Goal: Information Seeking & Learning: Learn about a topic

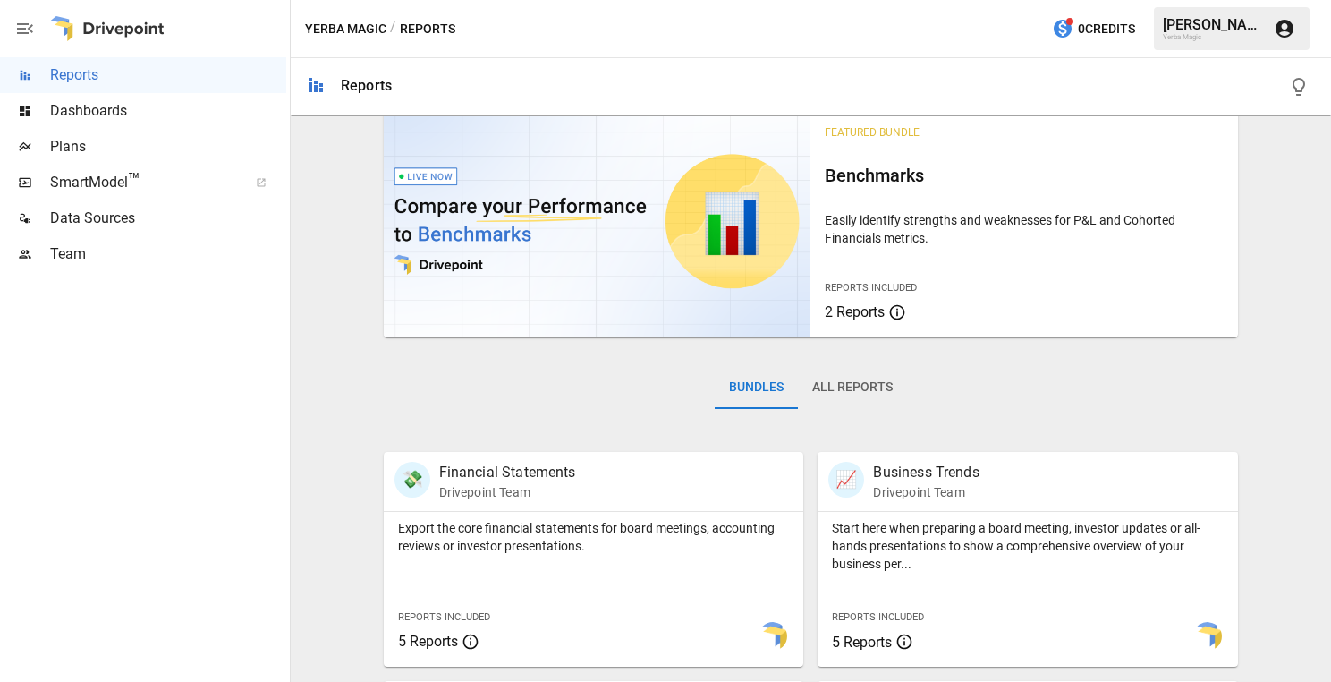
scroll to position [33, 0]
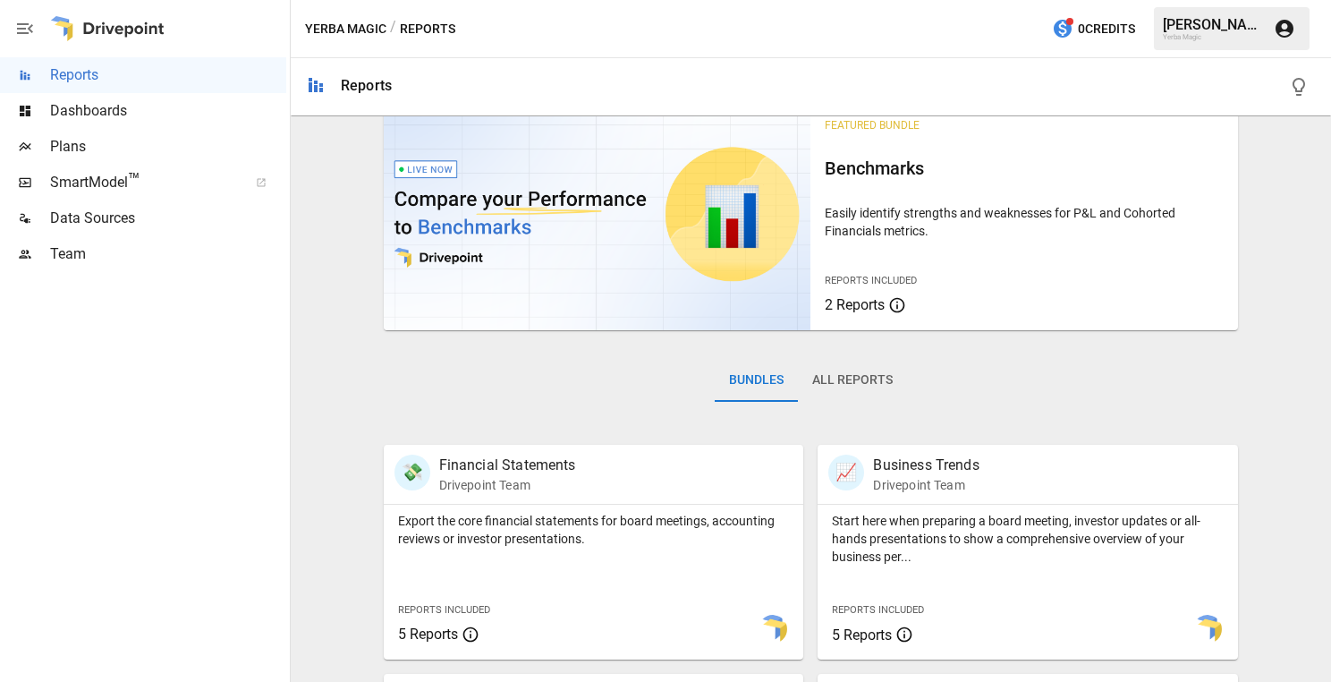
click at [878, 386] on button "All Reports" at bounding box center [852, 380] width 109 height 43
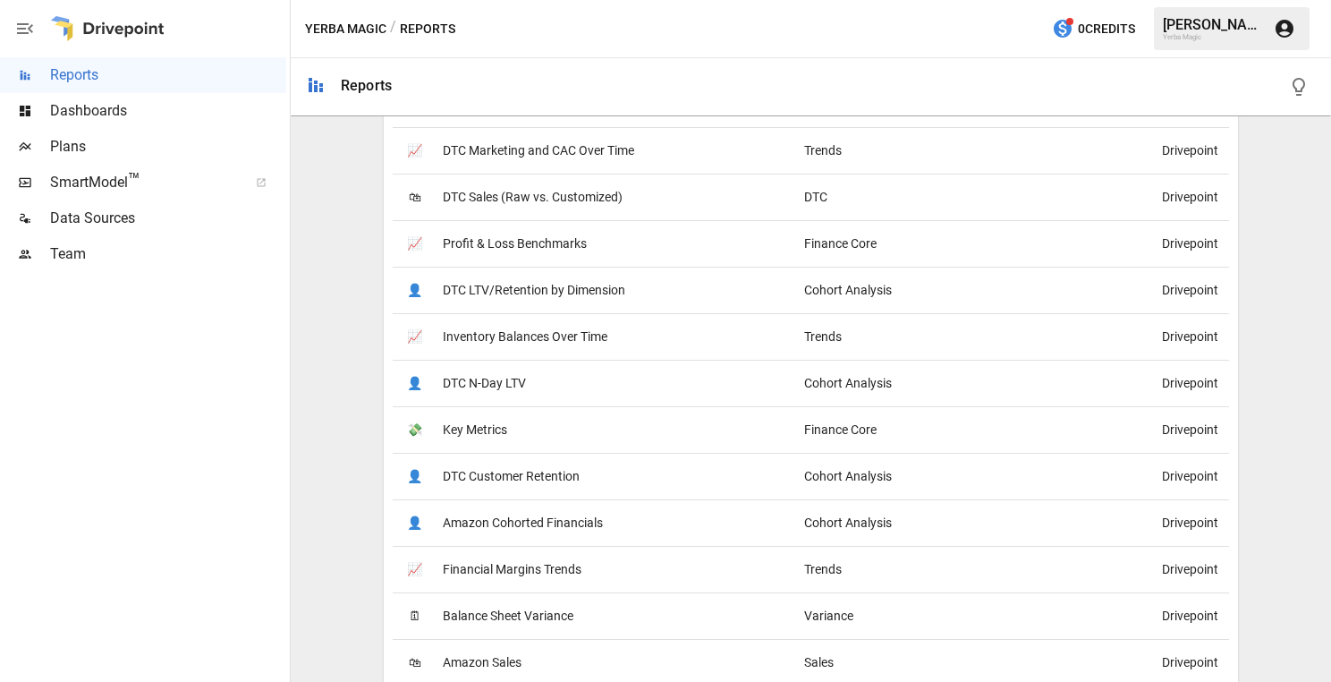
scroll to position [904, 0]
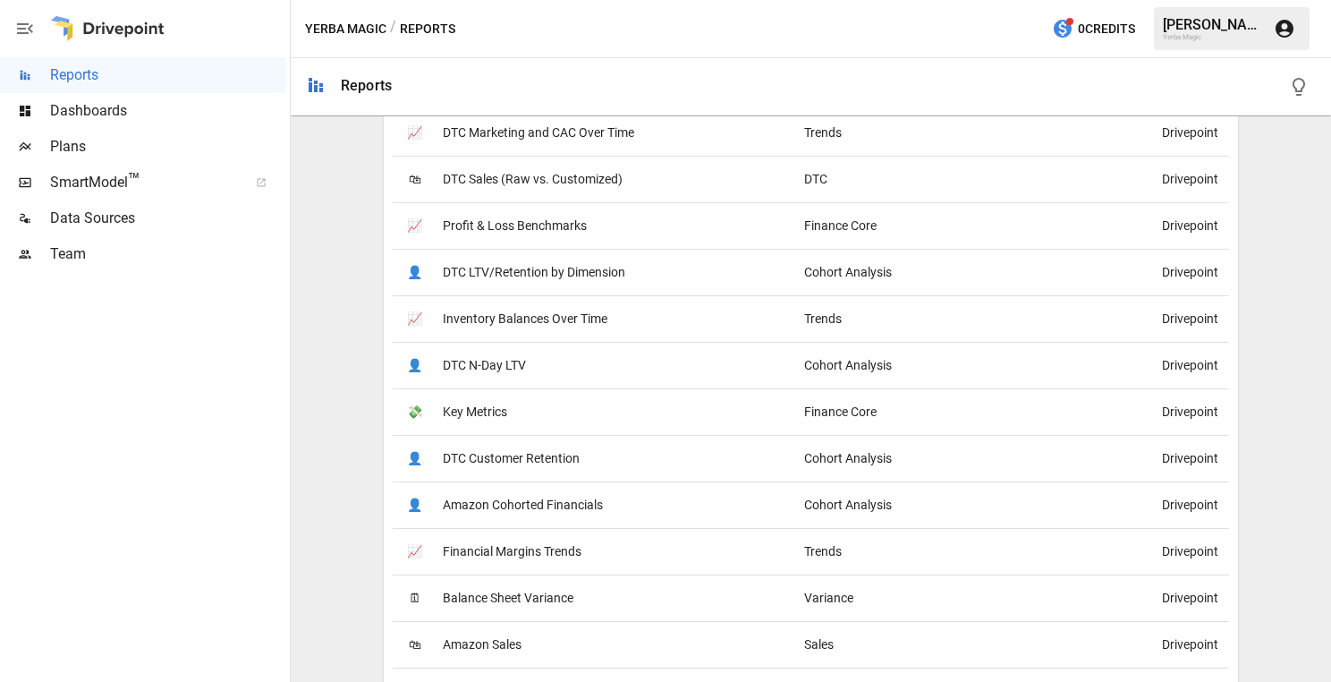
click at [667, 504] on div "👤 Amazon Cohorted Financials" at bounding box center [594, 504] width 403 height 47
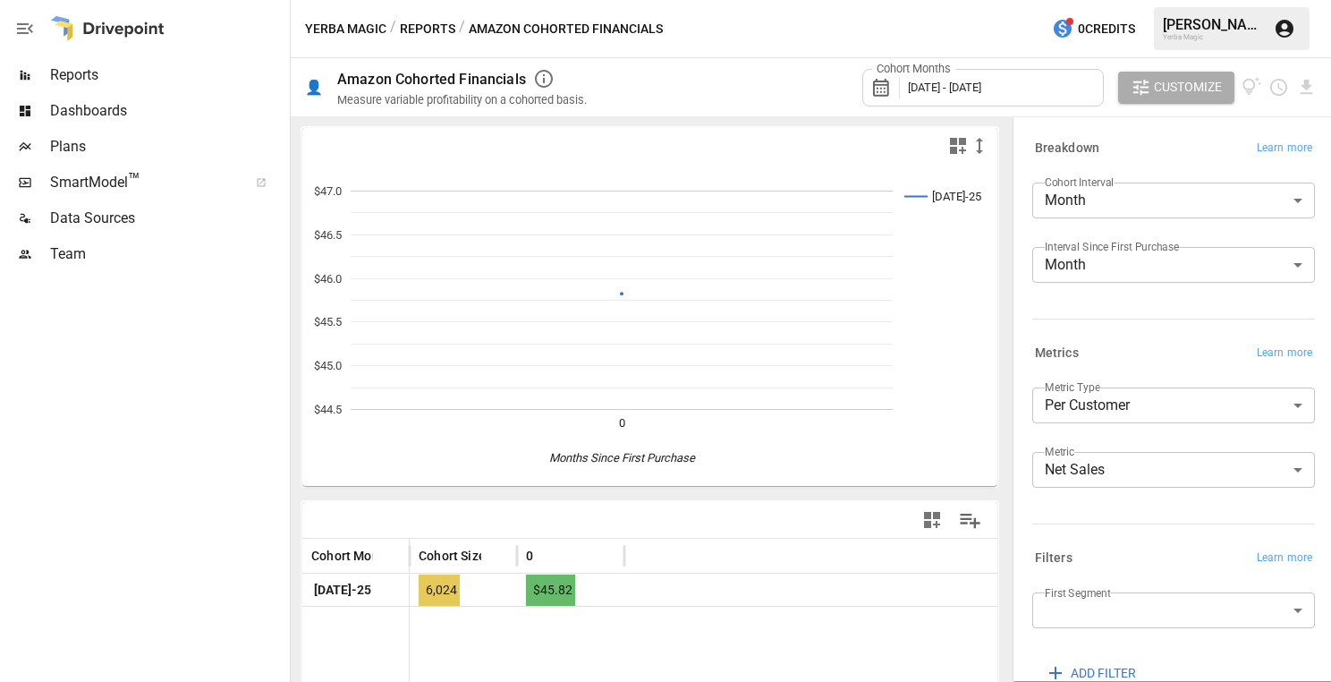
click at [191, 85] on span "Reports" at bounding box center [168, 74] width 236 height 21
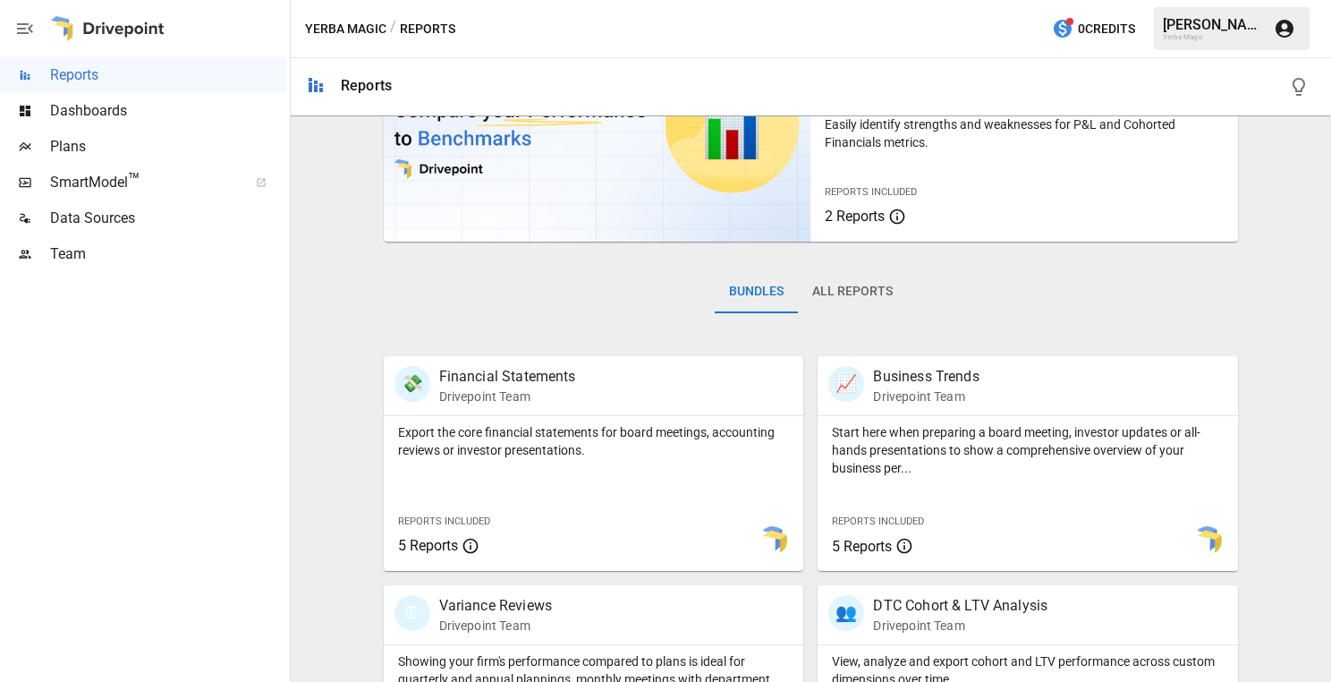
scroll to position [128, 0]
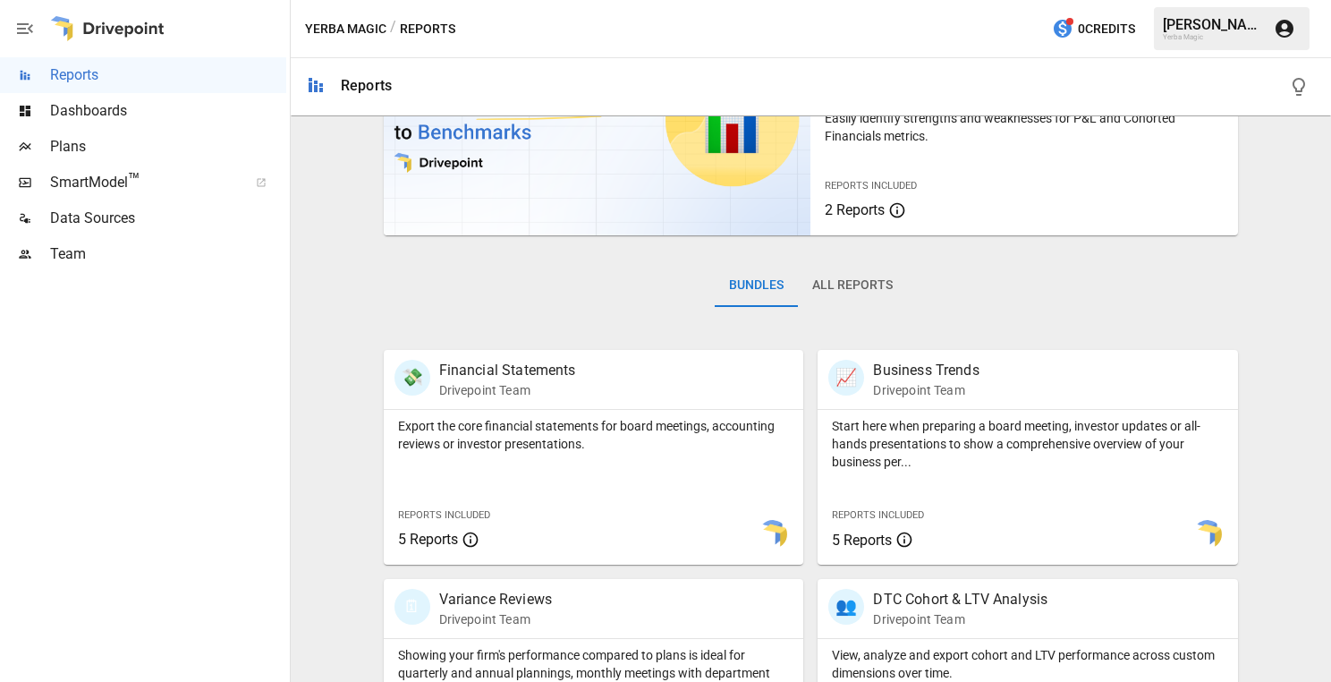
click at [188, 113] on span "Dashboards" at bounding box center [168, 110] width 236 height 21
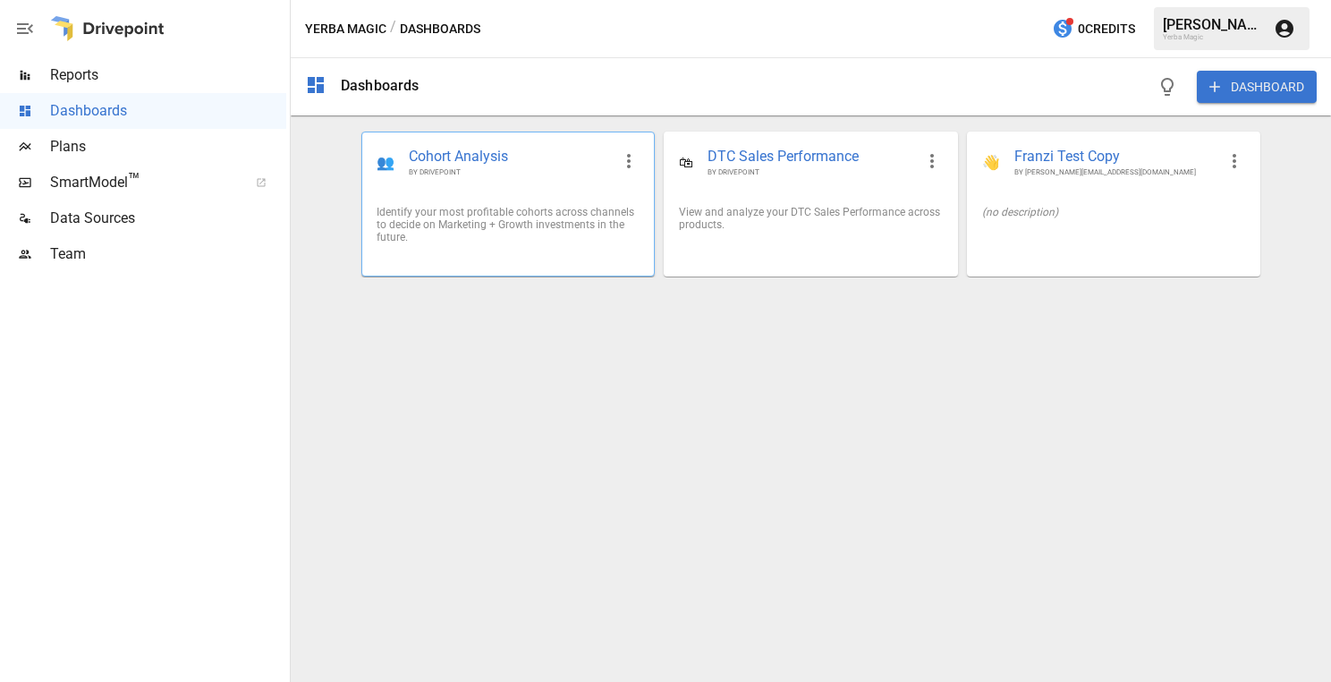
click at [493, 201] on div "Identify your most profitable cohorts across channels to decide on Marketing + …" at bounding box center [508, 224] width 292 height 66
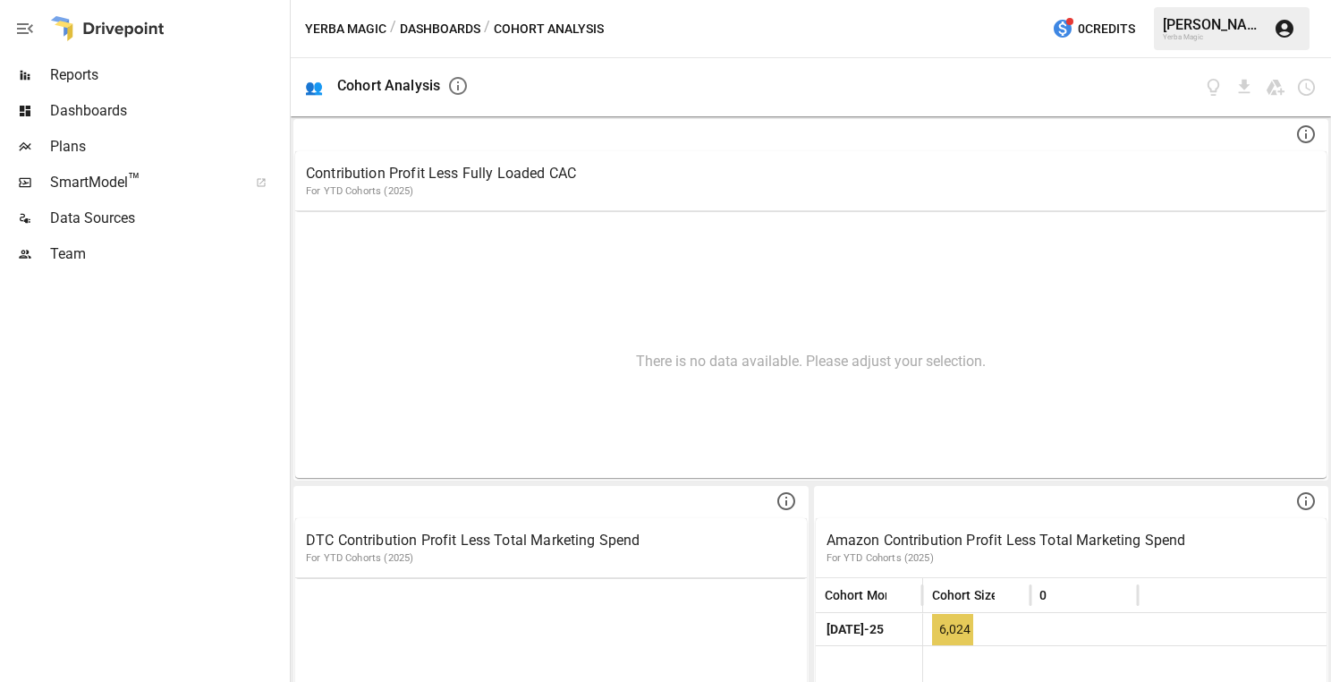
click at [223, 90] on div "Reports" at bounding box center [143, 75] width 286 height 36
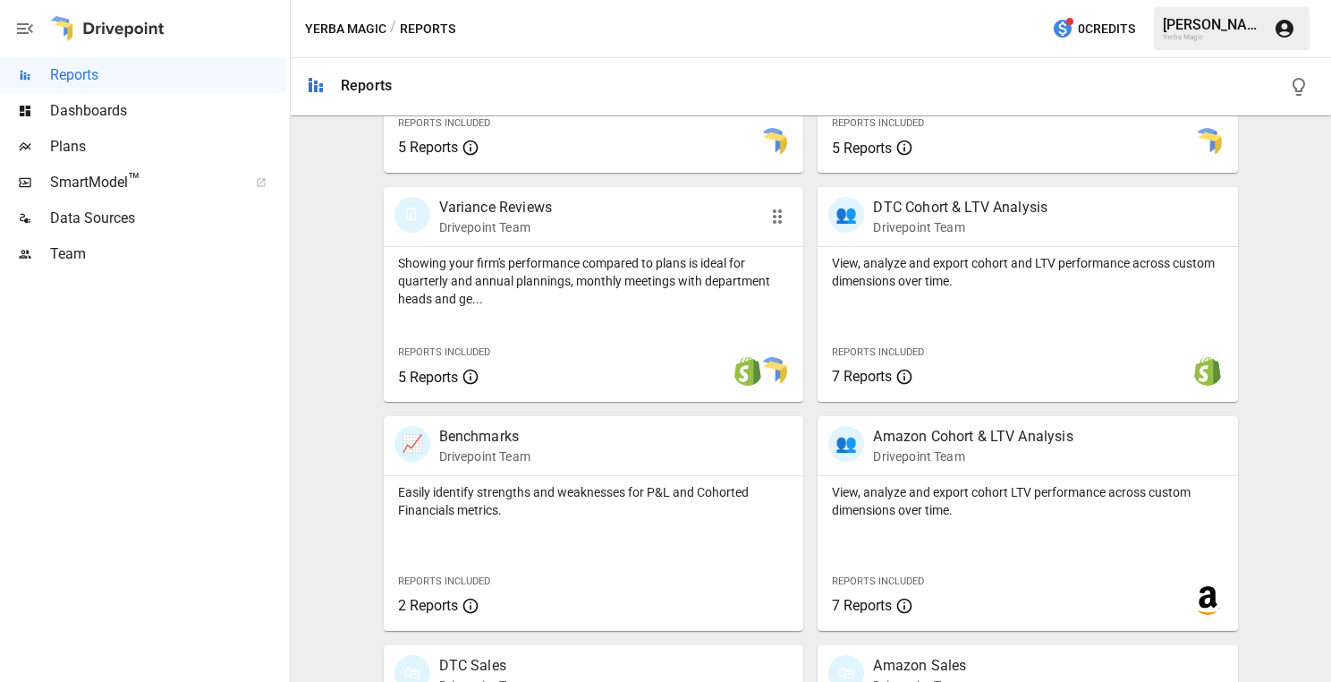
scroll to position [654, 0]
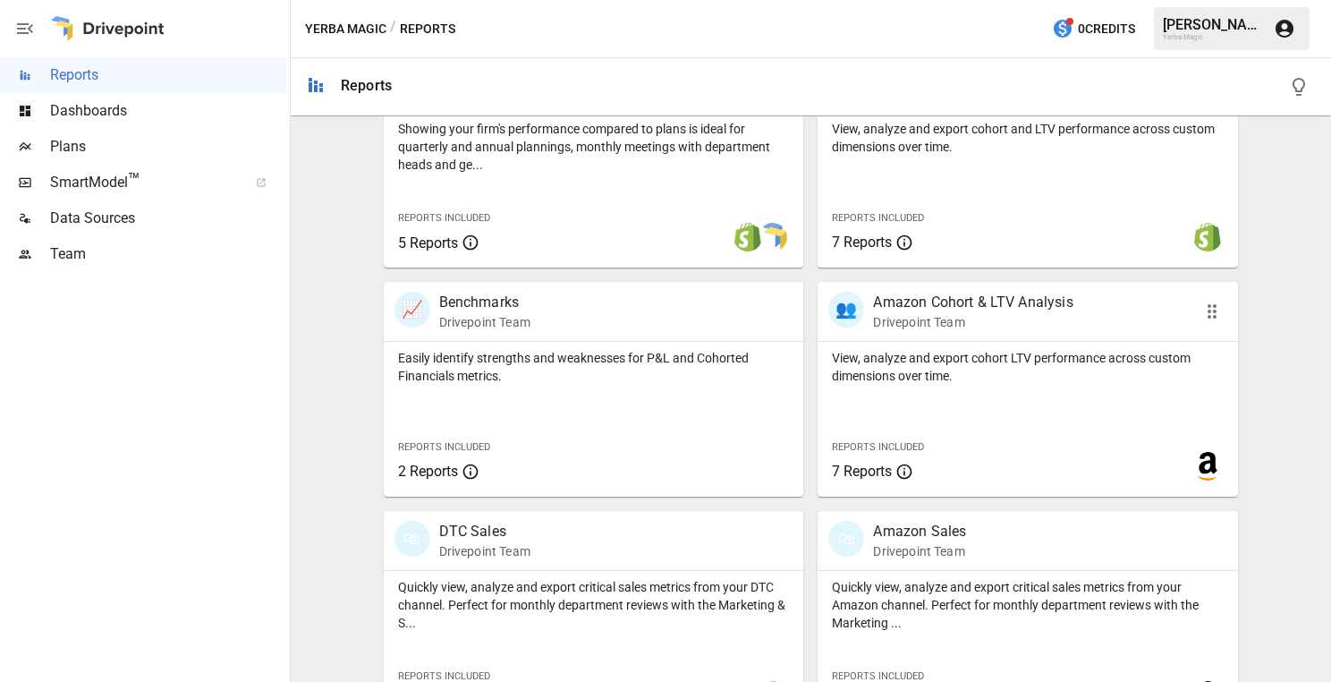
click at [1015, 308] on p "Amazon Cohort & LTV Analysis" at bounding box center [973, 302] width 200 height 21
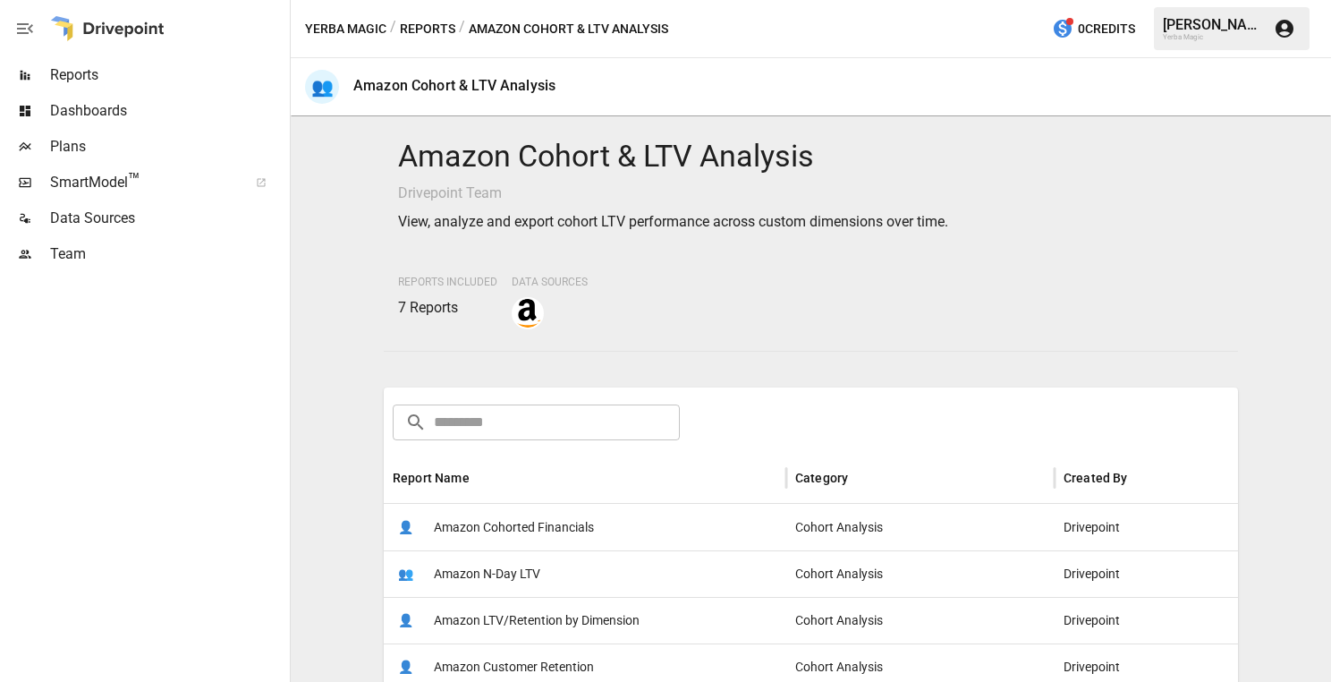
scroll to position [199, 0]
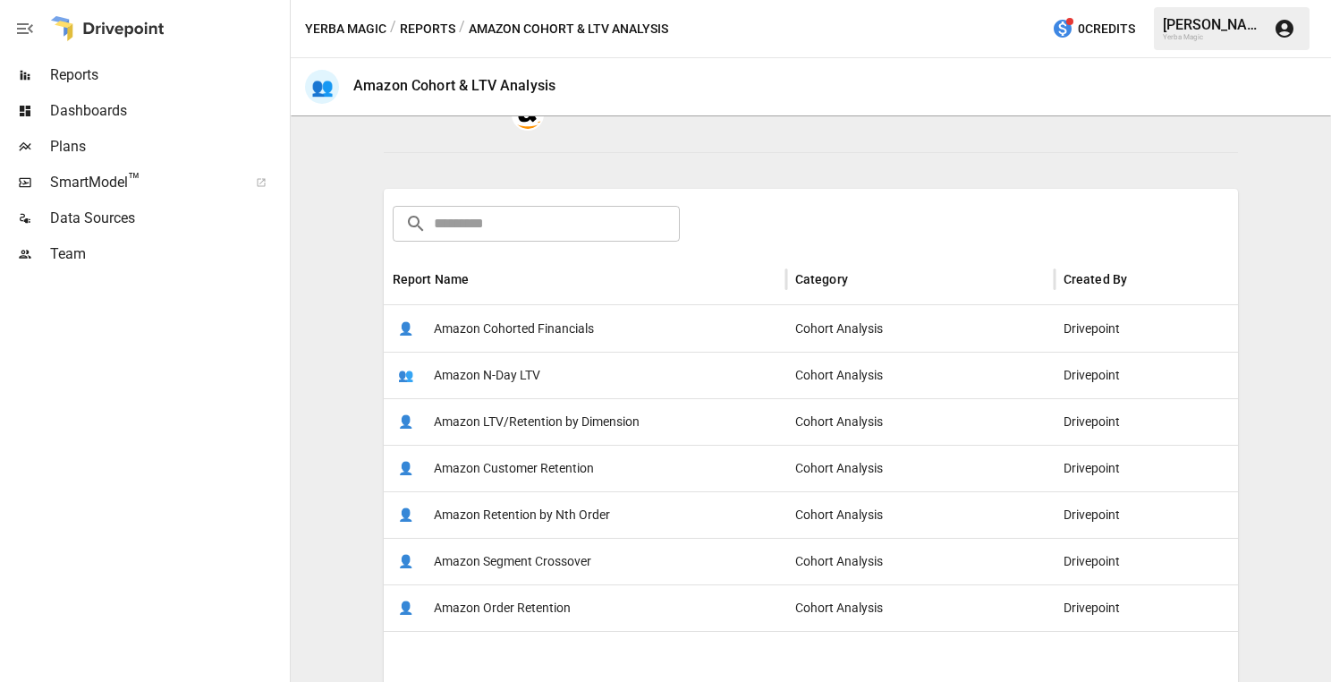
click at [650, 468] on div "👤 Amazon Customer Retention" at bounding box center [585, 468] width 403 height 47
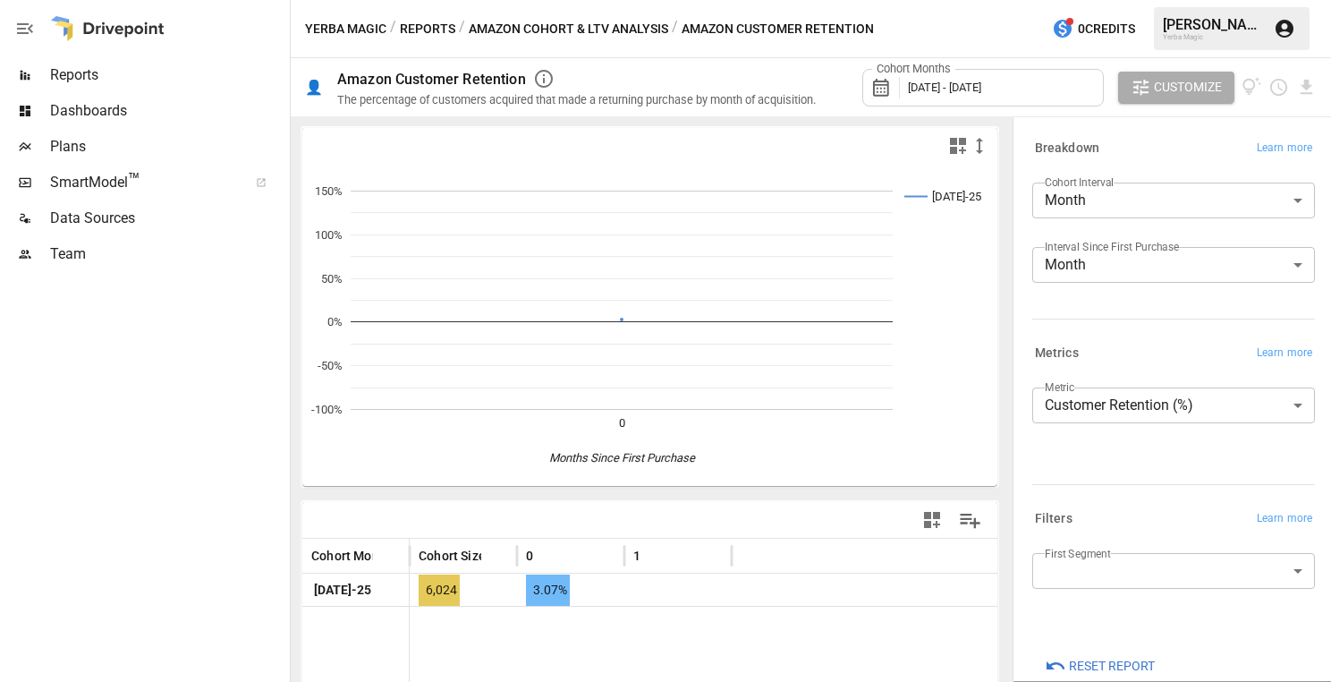
click at [977, 98] on div "Cohort Months [DATE] - [DATE]" at bounding box center [983, 88] width 242 height 38
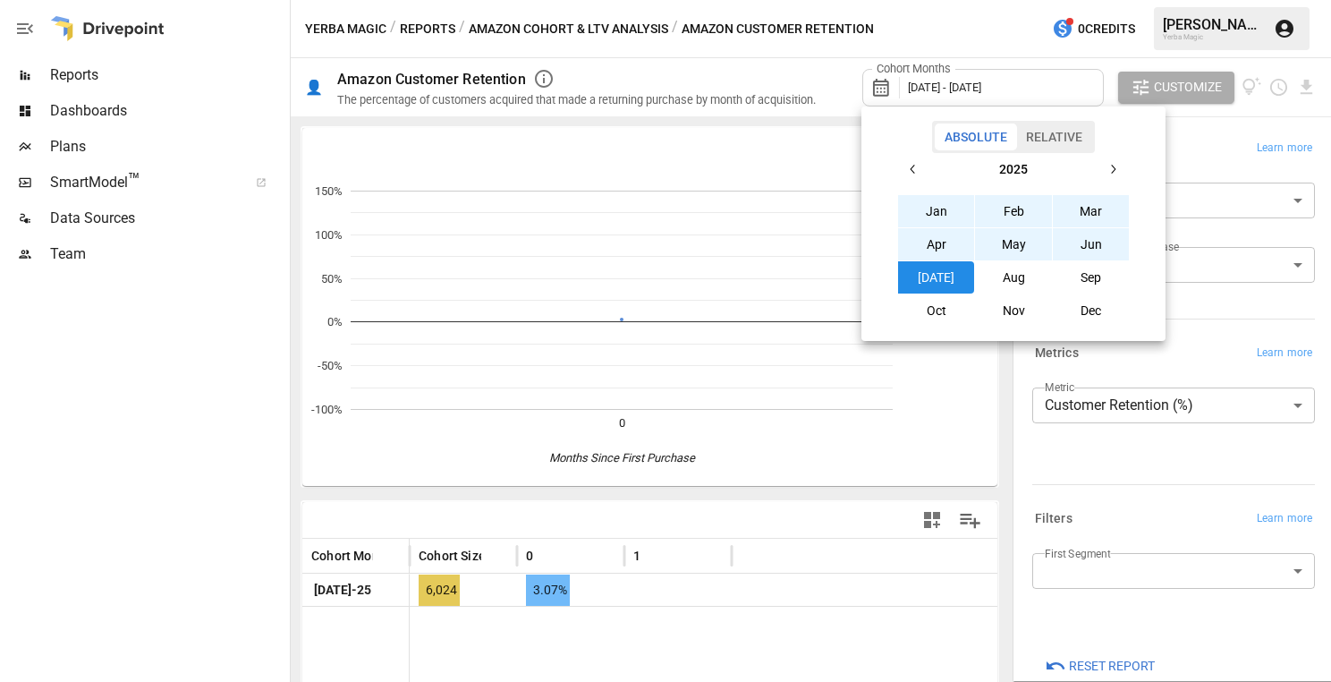
click at [828, 91] on div at bounding box center [665, 341] width 1331 height 682
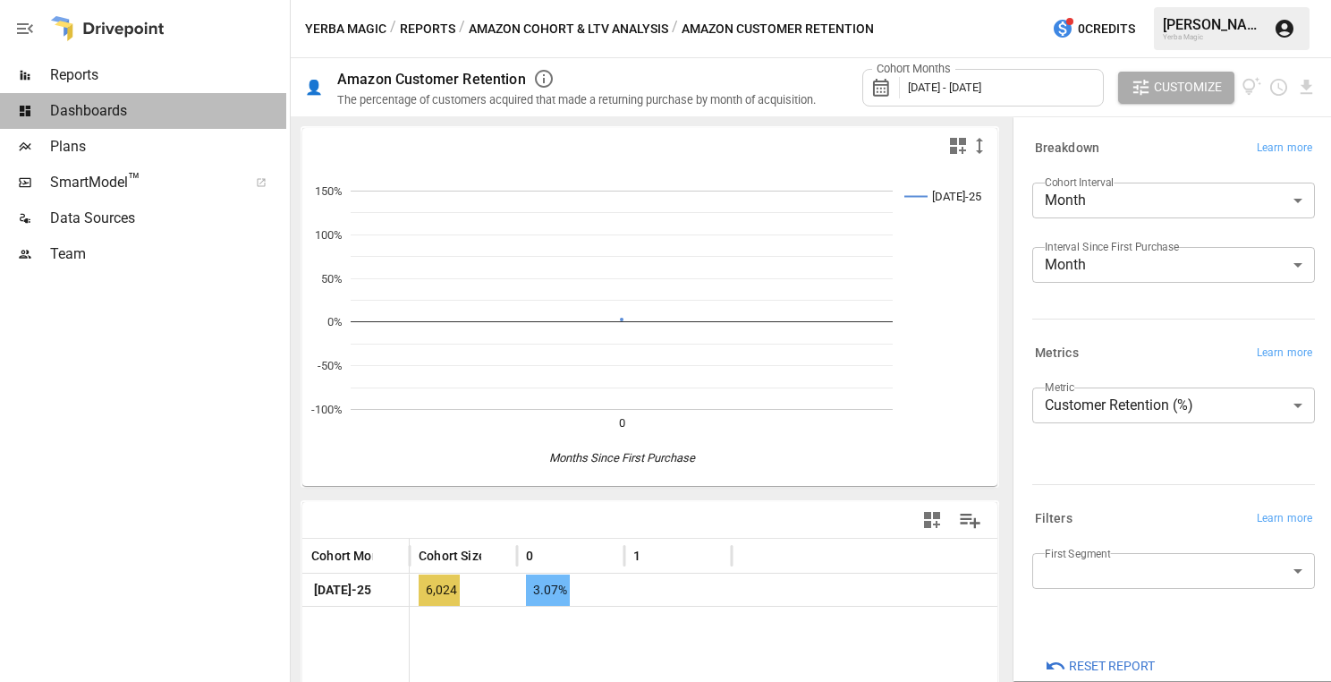
click at [210, 107] on span "Dashboards" at bounding box center [168, 110] width 236 height 21
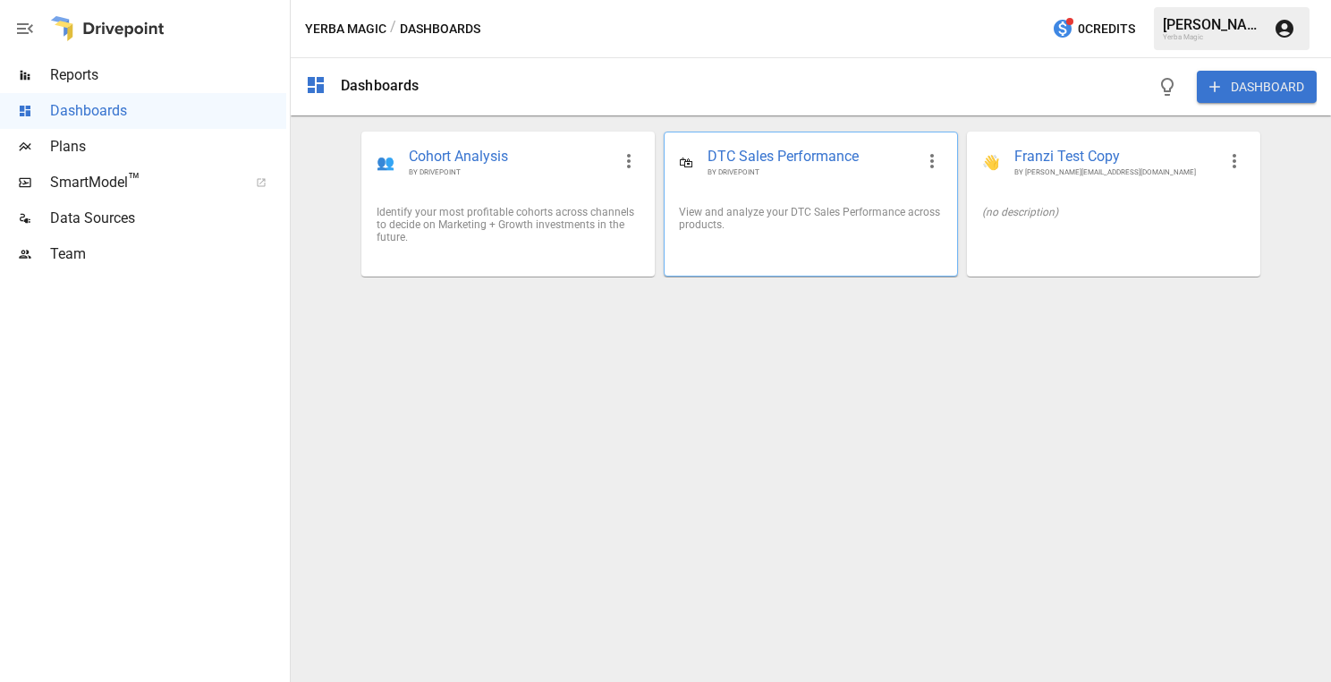
click at [791, 181] on div "🛍 DTC Sales Performance BY DRIVEPOINT" at bounding box center [811, 161] width 292 height 59
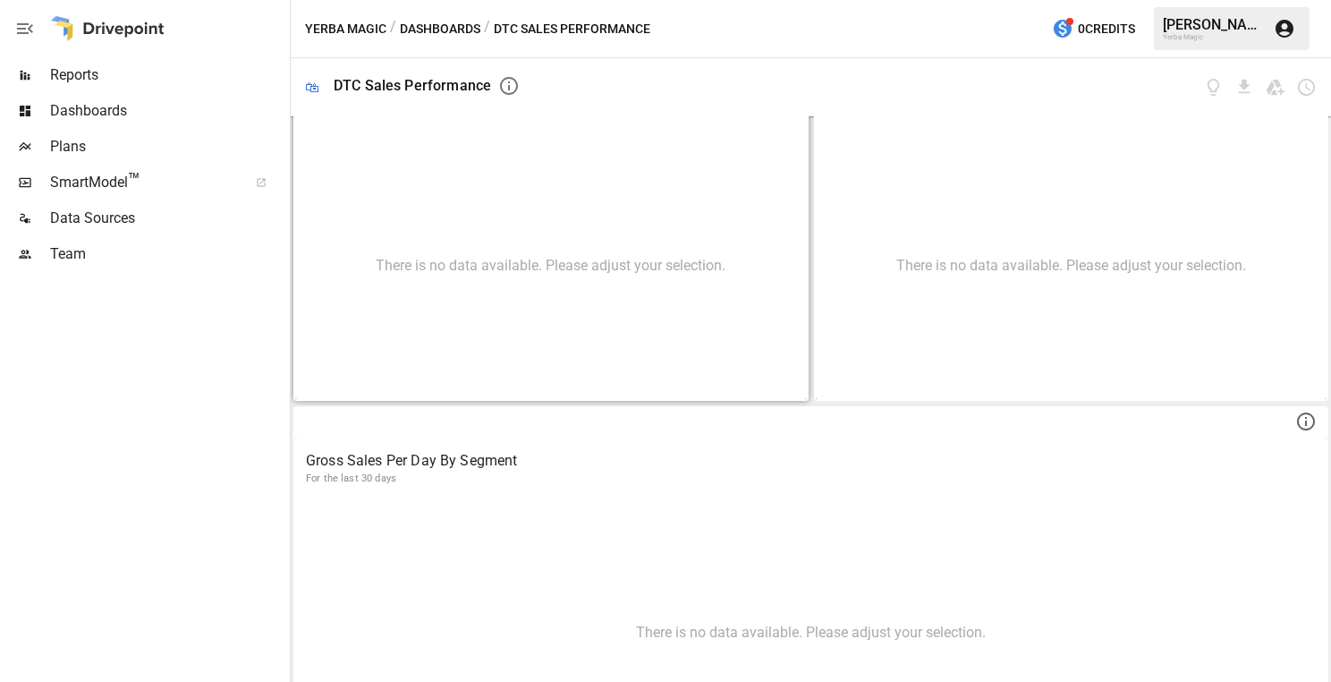
scroll to position [32, 0]
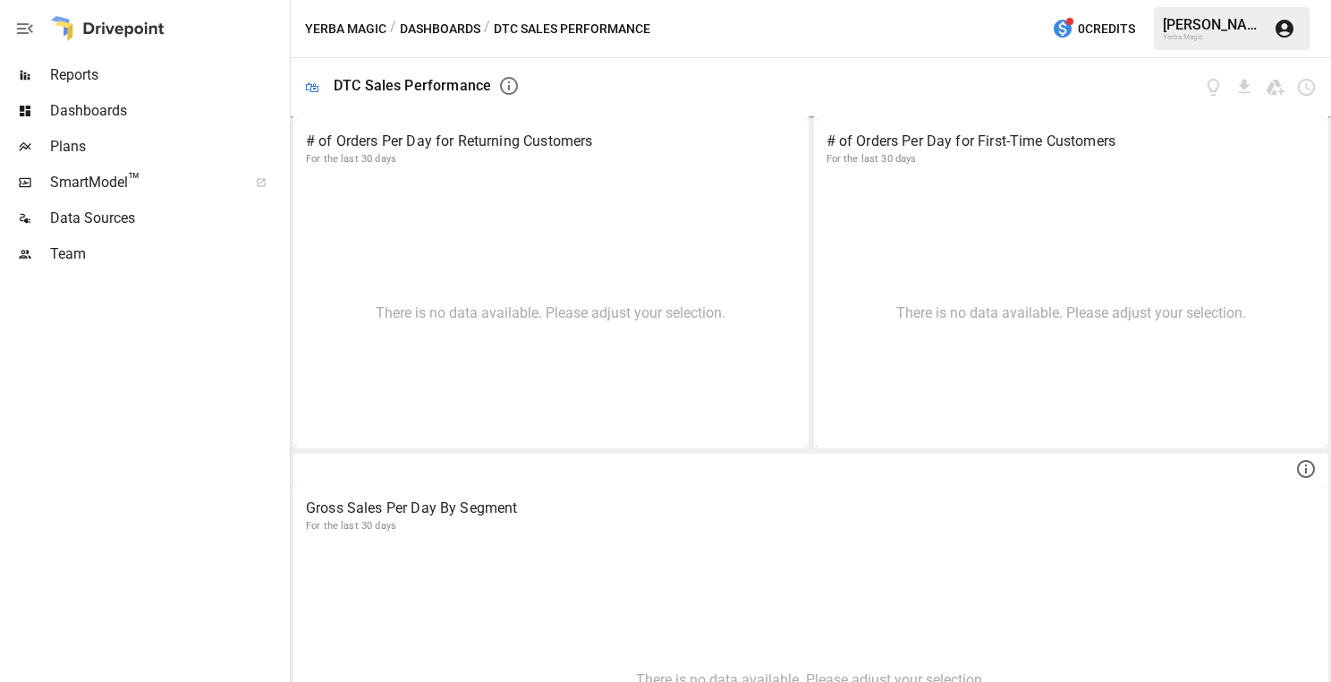
click at [185, 86] on div "Reports" at bounding box center [143, 75] width 286 height 36
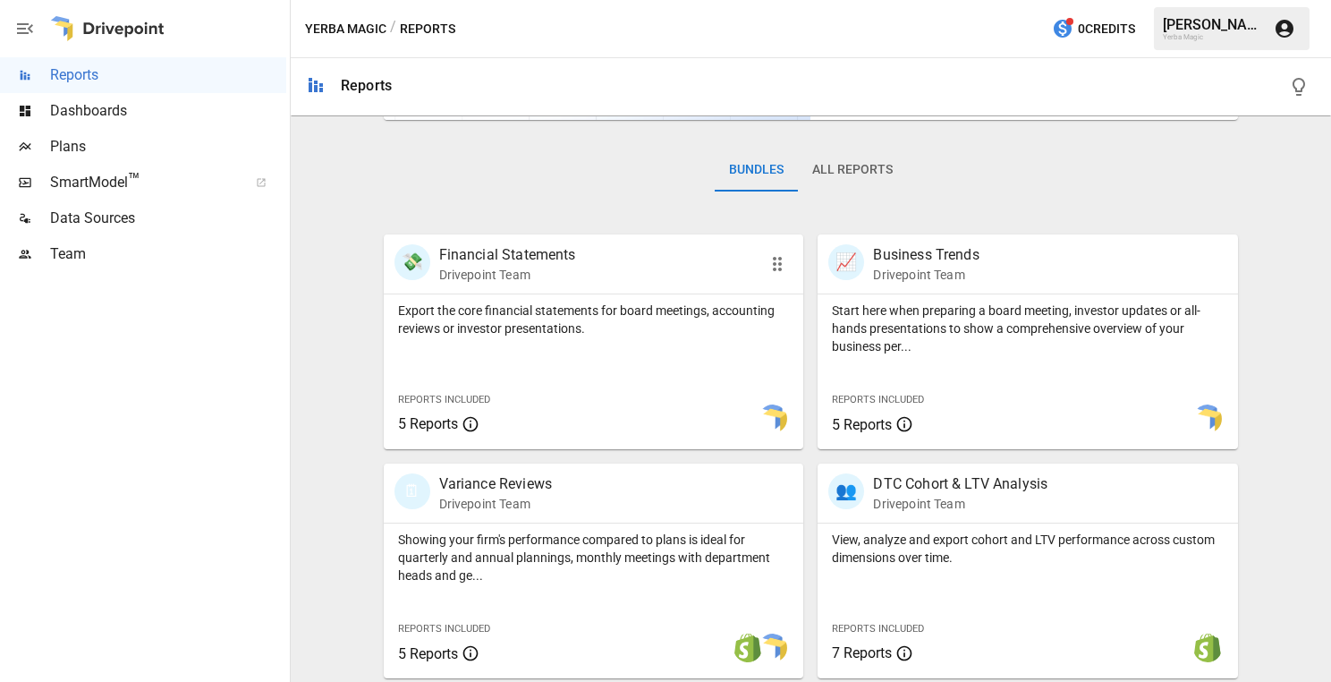
scroll to position [244, 0]
click at [862, 173] on button "All Reports" at bounding box center [852, 169] width 109 height 43
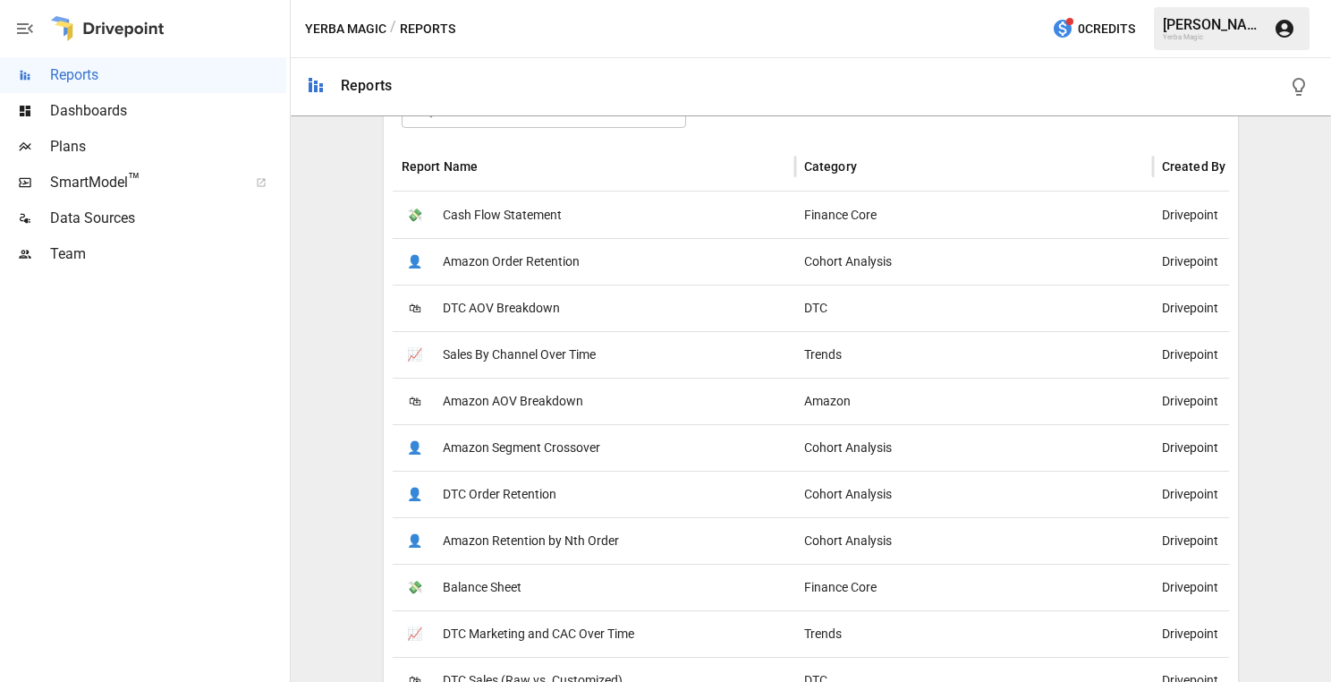
scroll to position [447, 0]
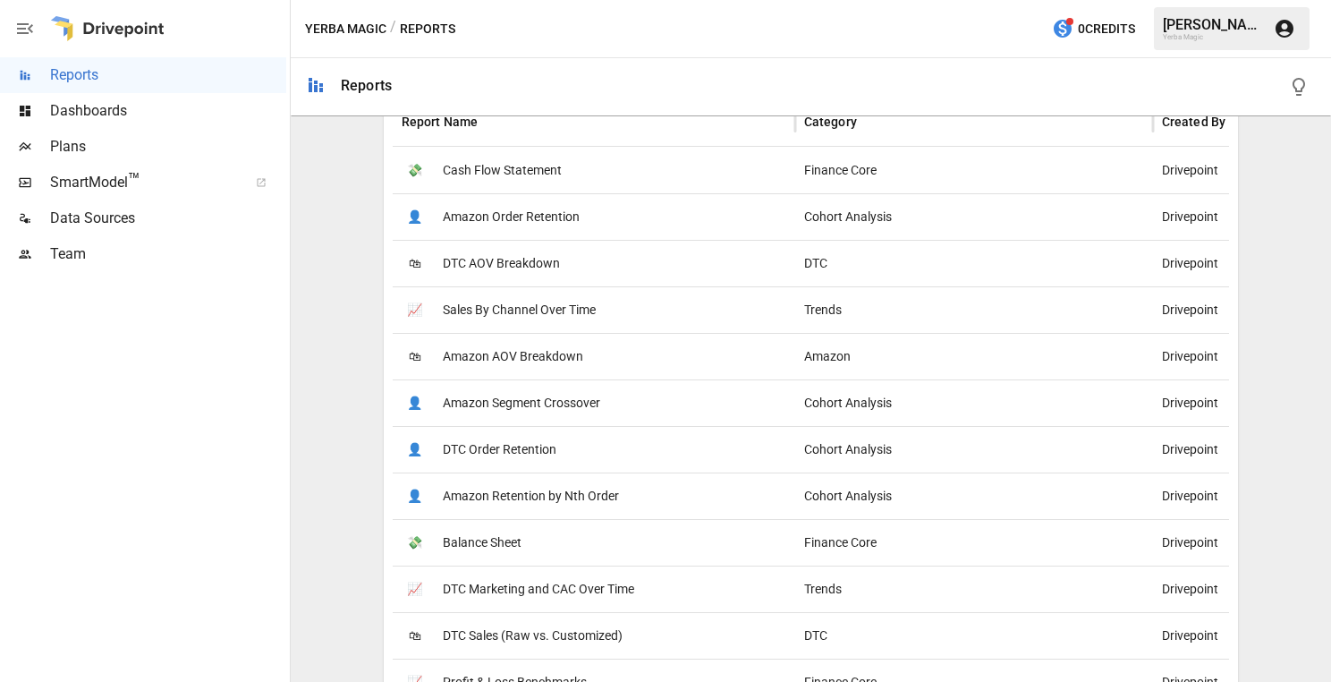
click at [630, 208] on div "👤 Amazon Order Retention" at bounding box center [594, 216] width 403 height 47
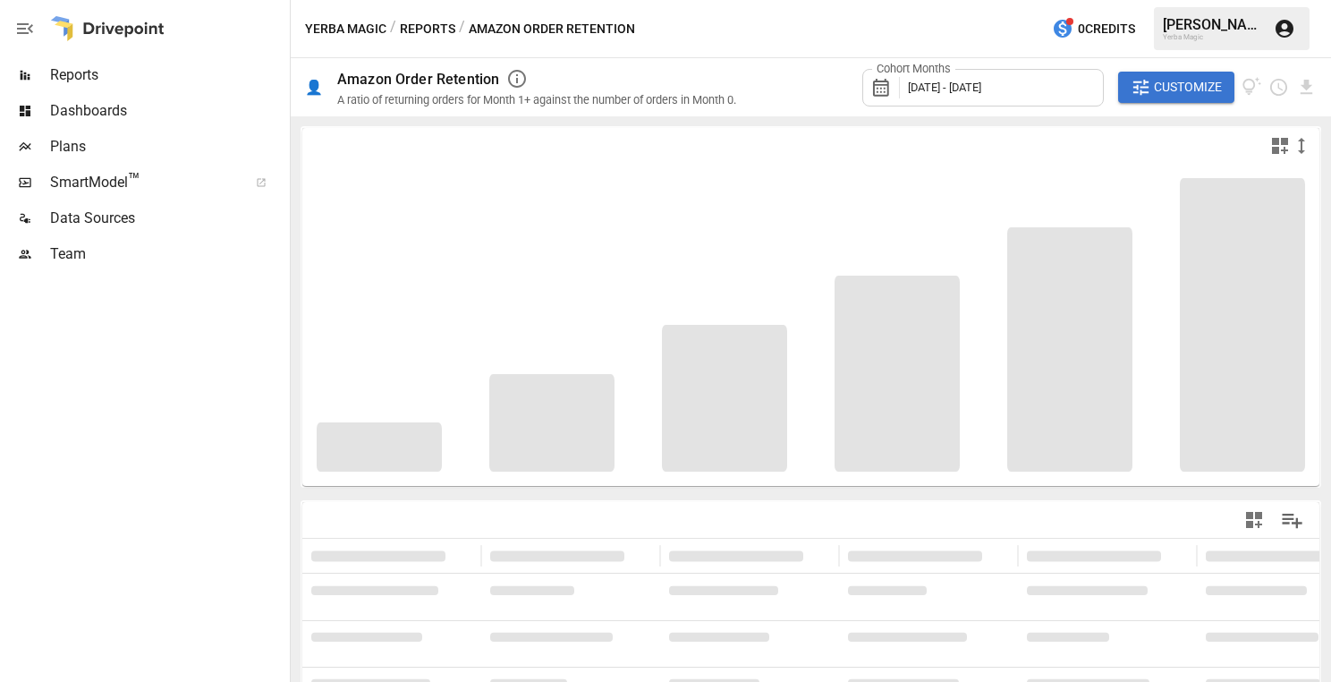
click at [930, 88] on span "[DATE] - [DATE]" at bounding box center [944, 87] width 73 height 13
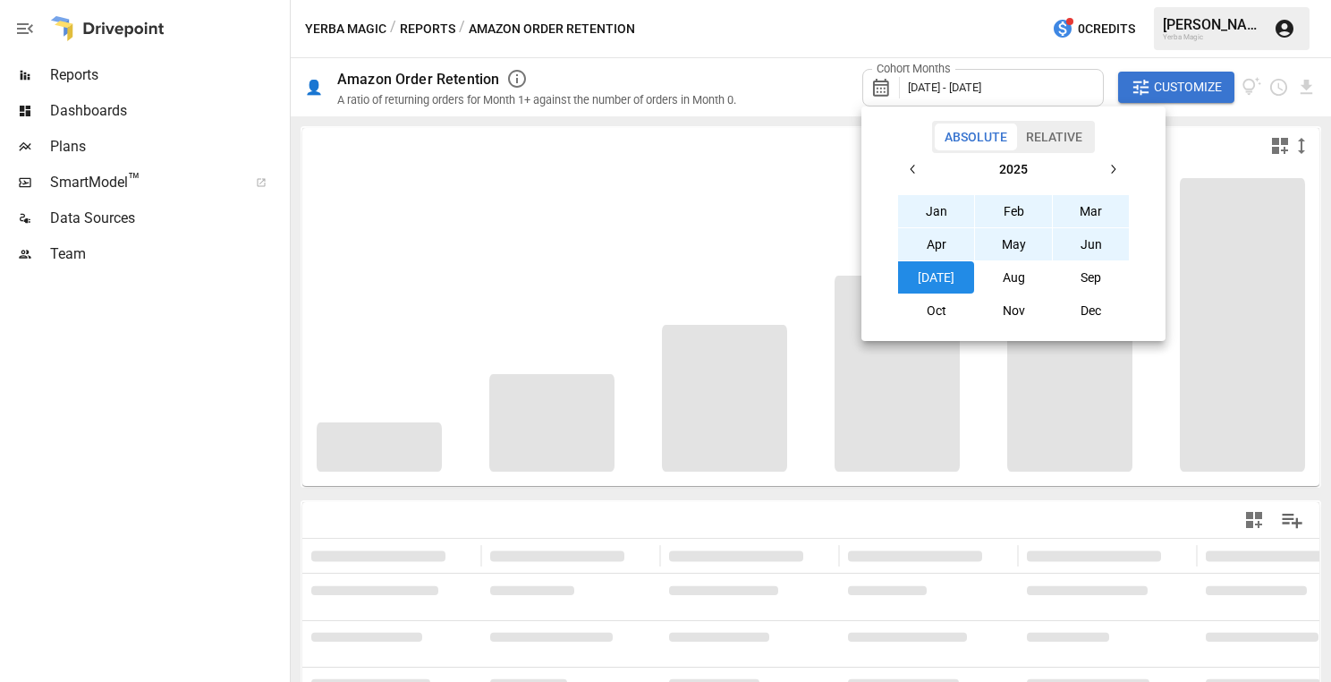
click at [805, 87] on div at bounding box center [665, 341] width 1331 height 682
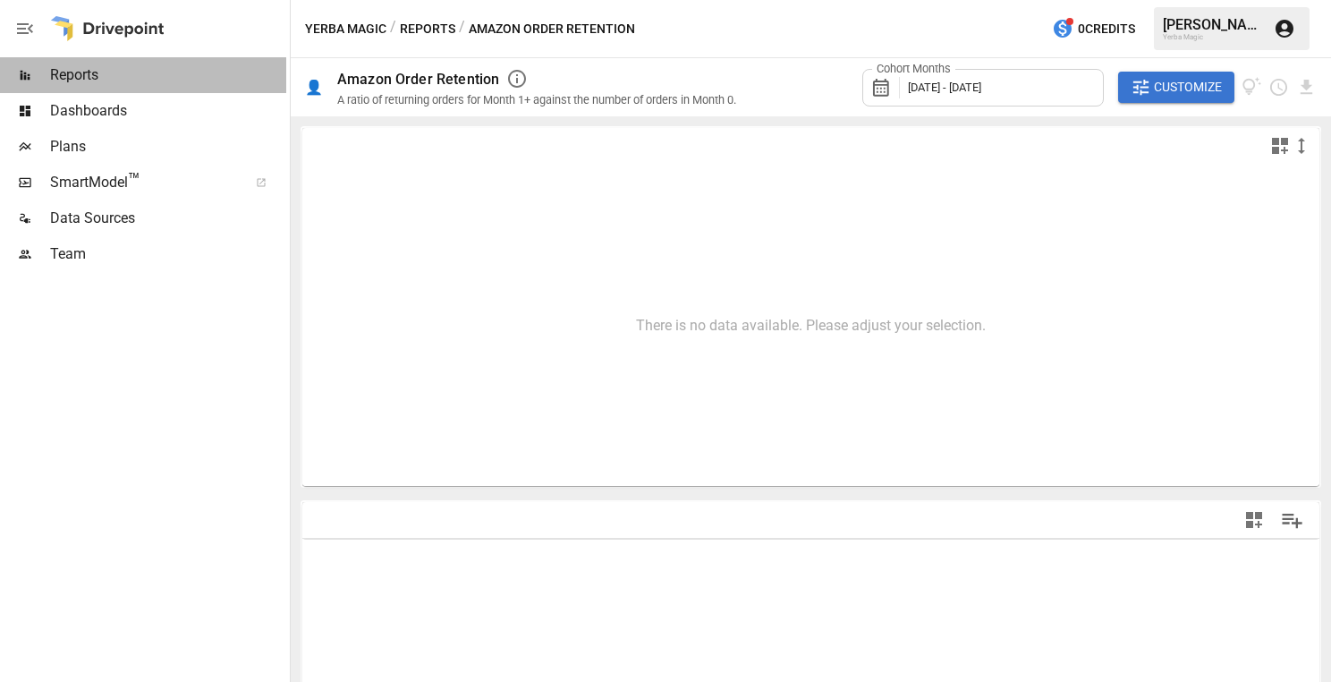
click at [158, 76] on span "Reports" at bounding box center [168, 74] width 236 height 21
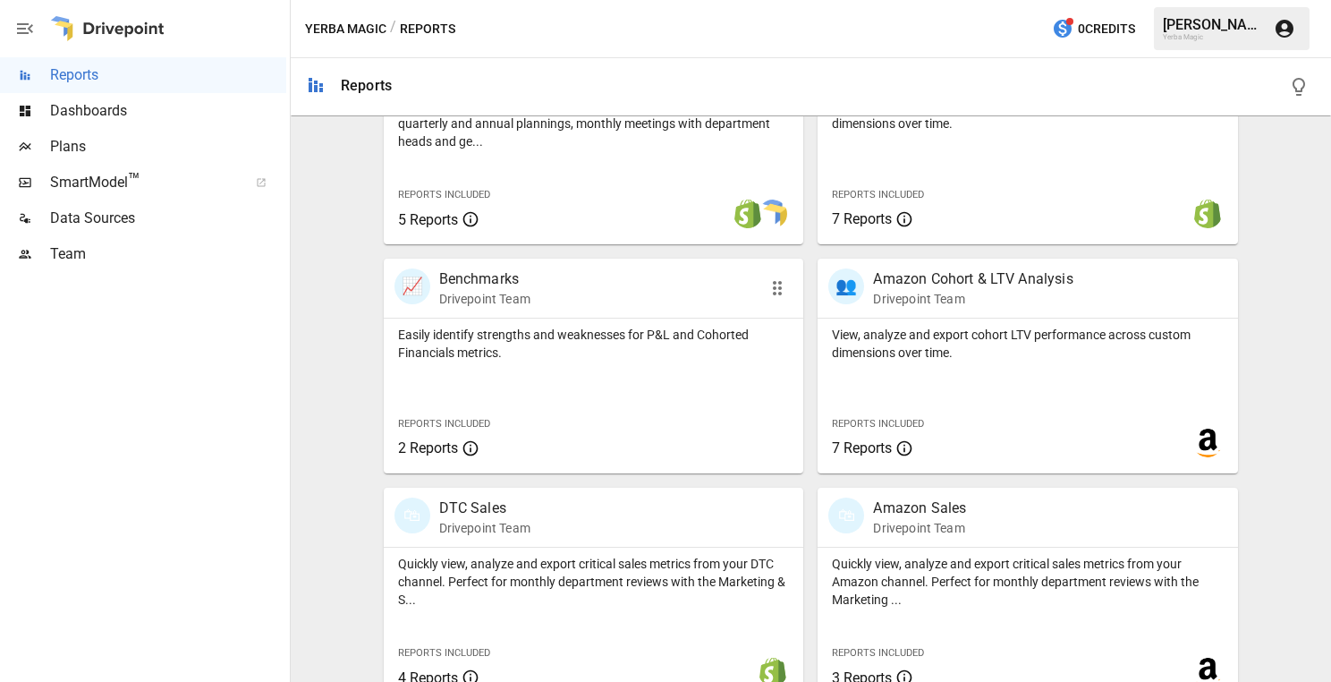
scroll to position [705, 0]
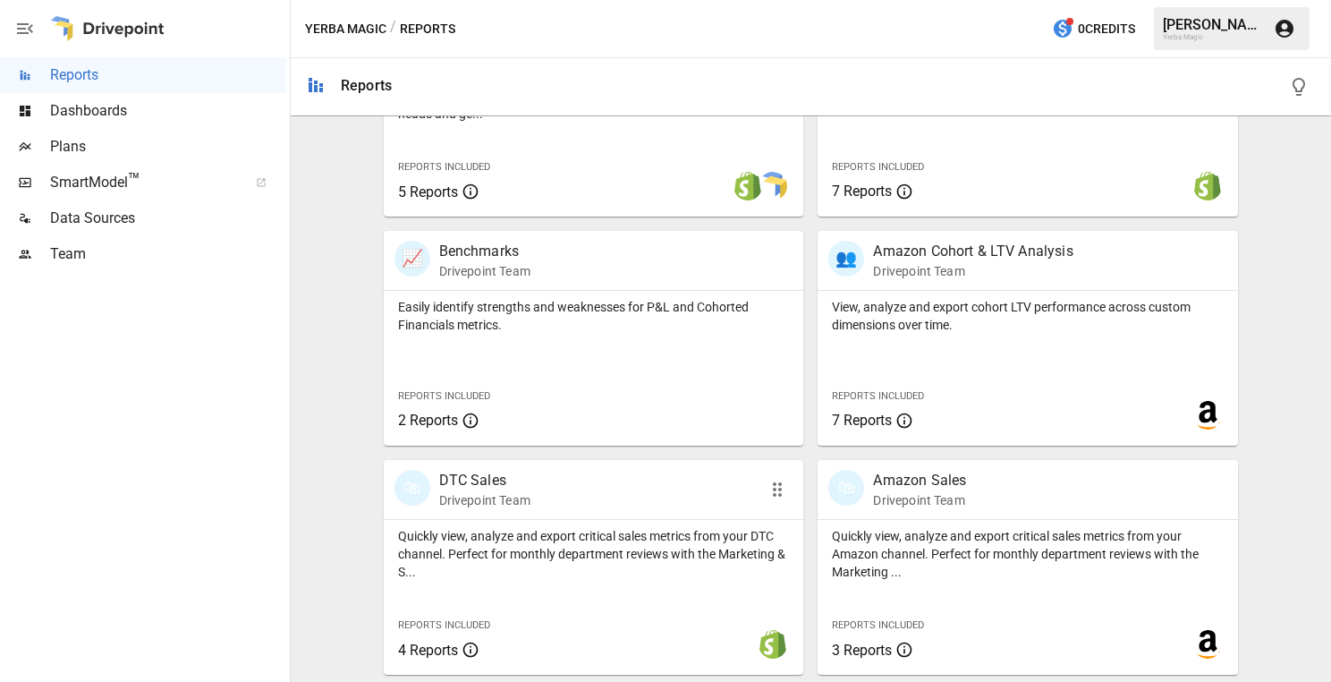
click at [624, 505] on div "🛍 DTC Sales Drivepoint Team" at bounding box center [561, 489] width 333 height 39
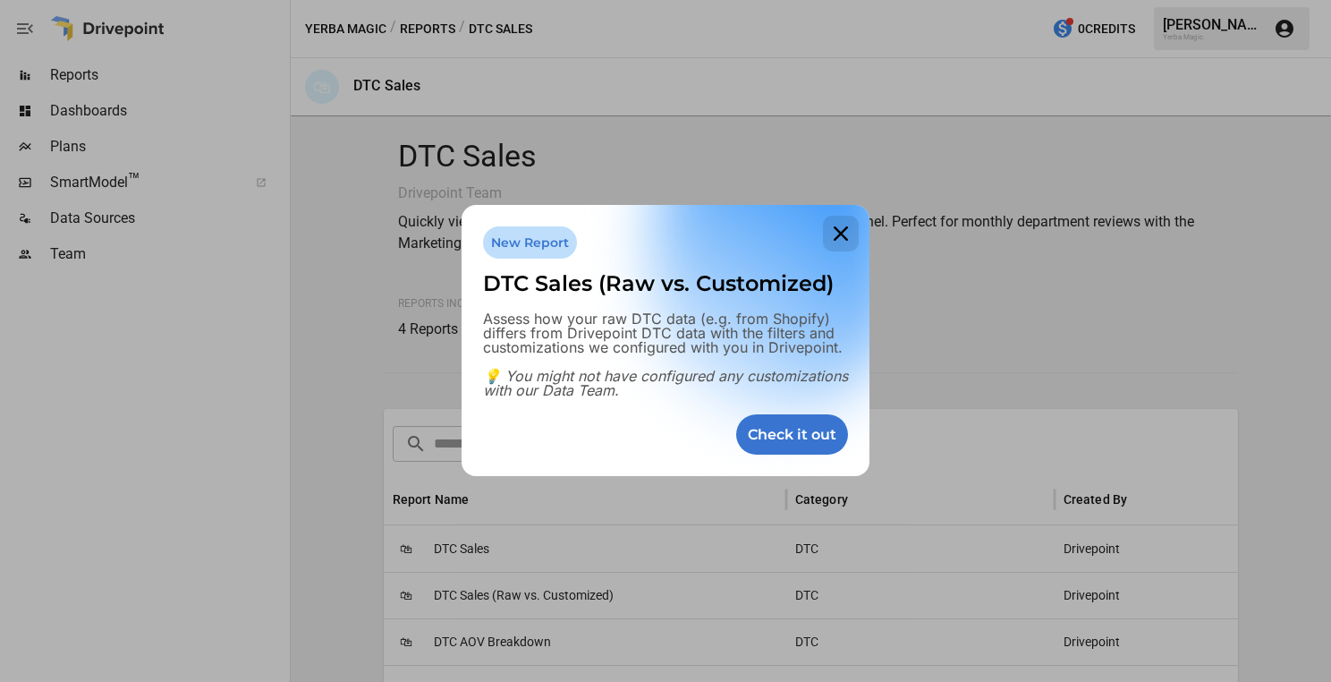
click at [851, 227] on icon at bounding box center [841, 234] width 36 height 36
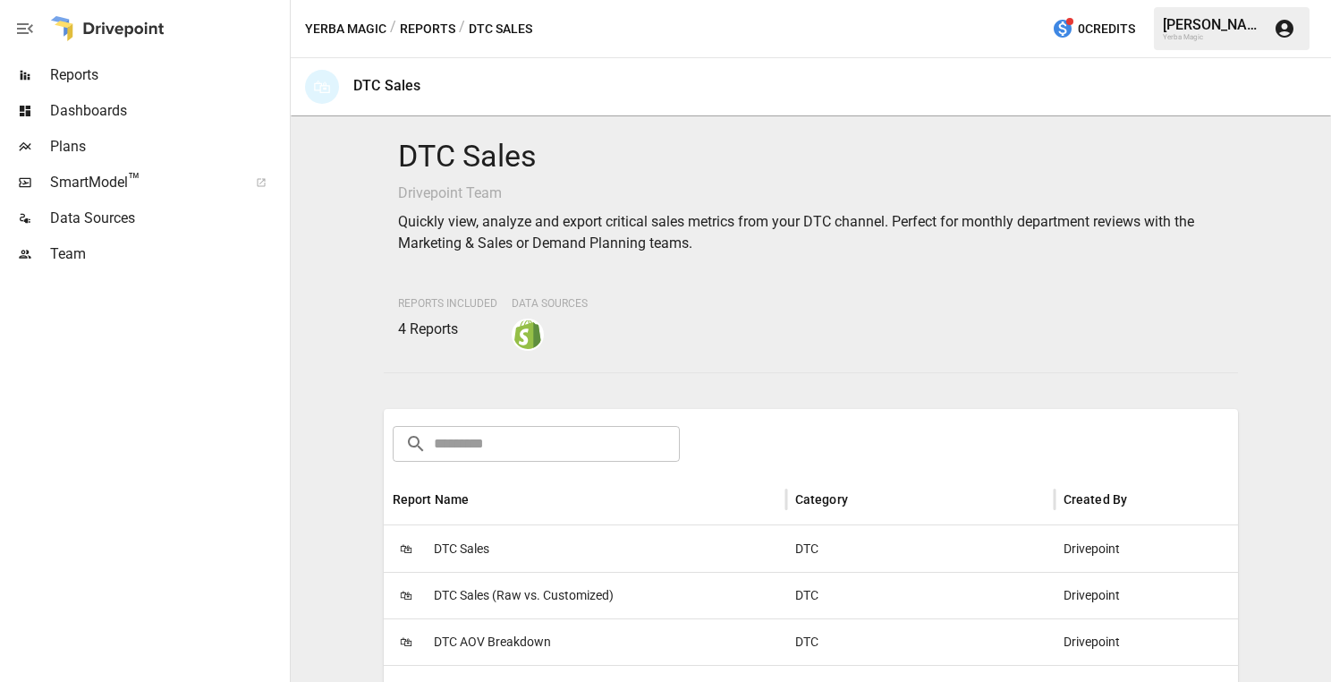
click at [548, 549] on div "🛍 DTC Sales" at bounding box center [585, 548] width 403 height 47
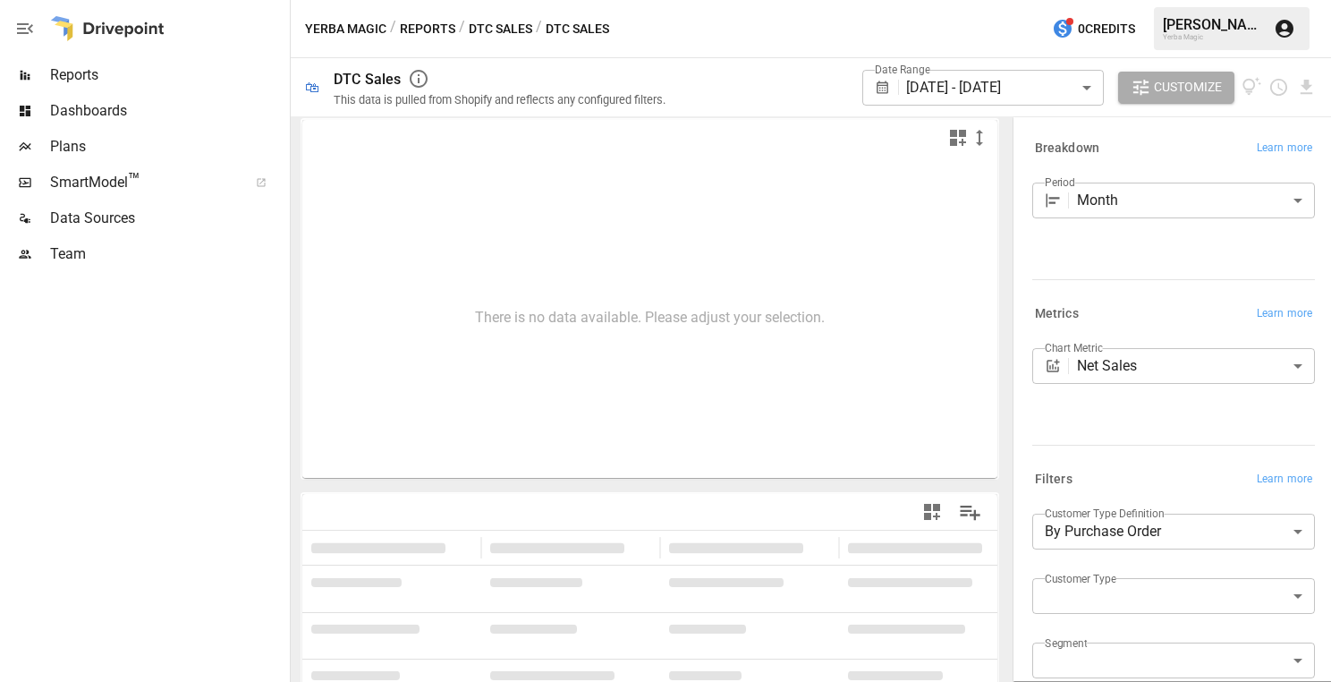
scroll to position [4, 0]
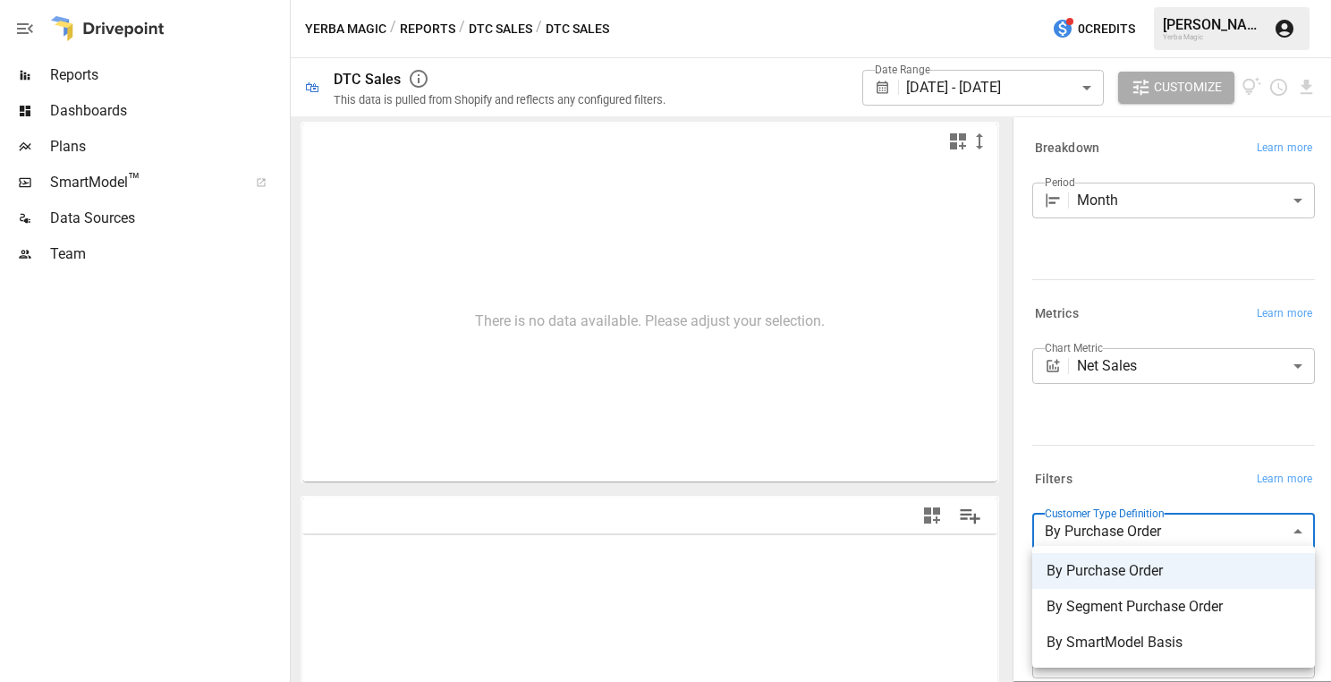
click at [1159, 0] on body "**********" at bounding box center [665, 0] width 1331 height 0
click at [1145, 459] on div at bounding box center [665, 341] width 1331 height 682
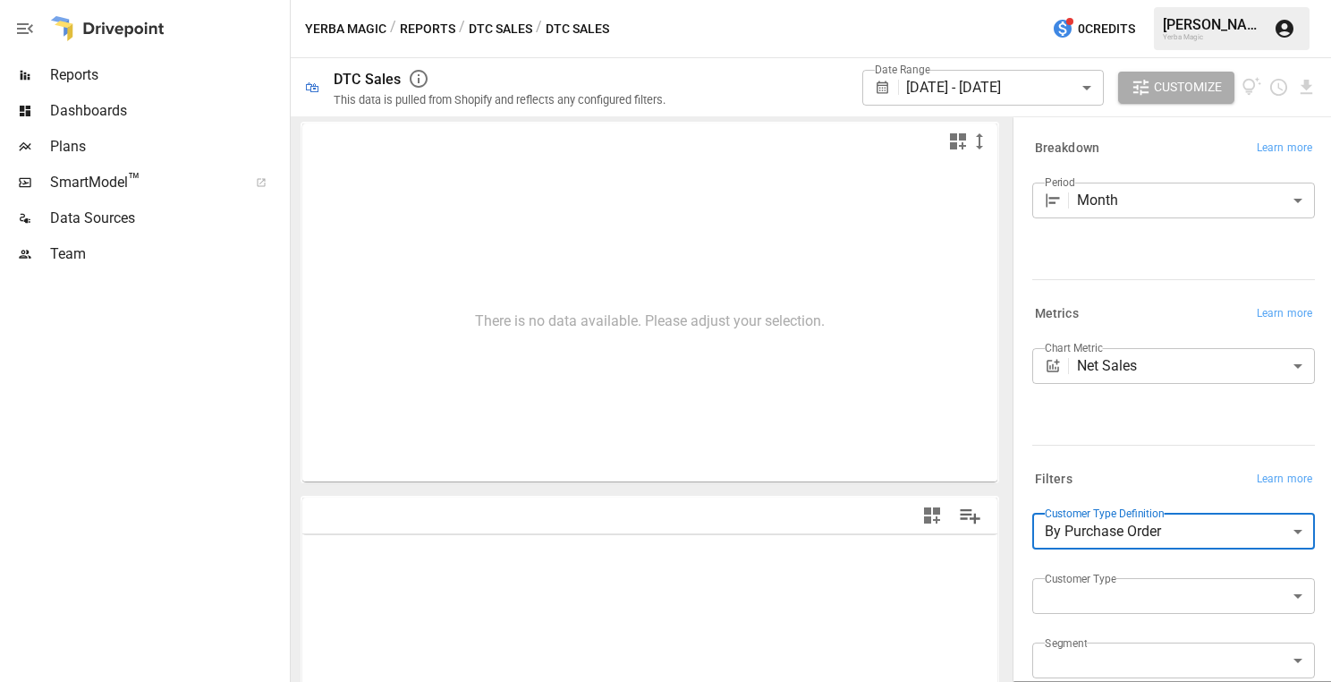
click at [1168, 0] on body "**********" at bounding box center [665, 0] width 1331 height 0
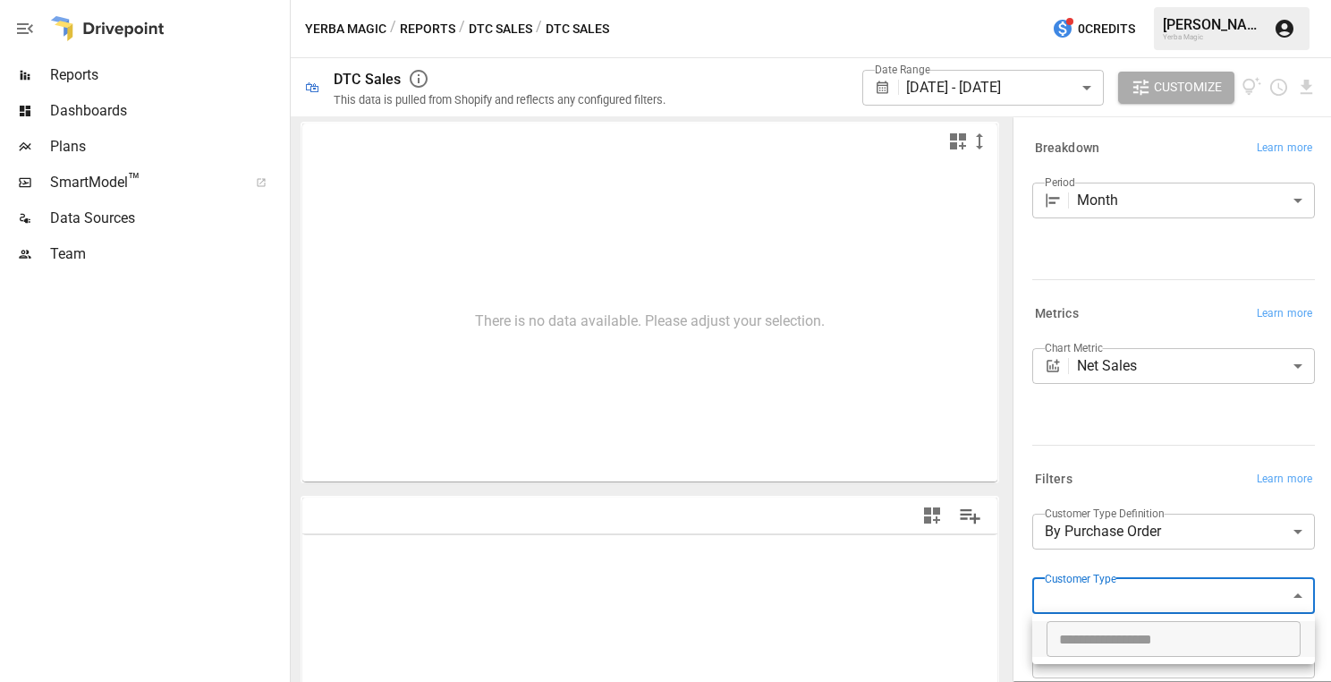
click at [1162, 464] on div at bounding box center [665, 341] width 1331 height 682
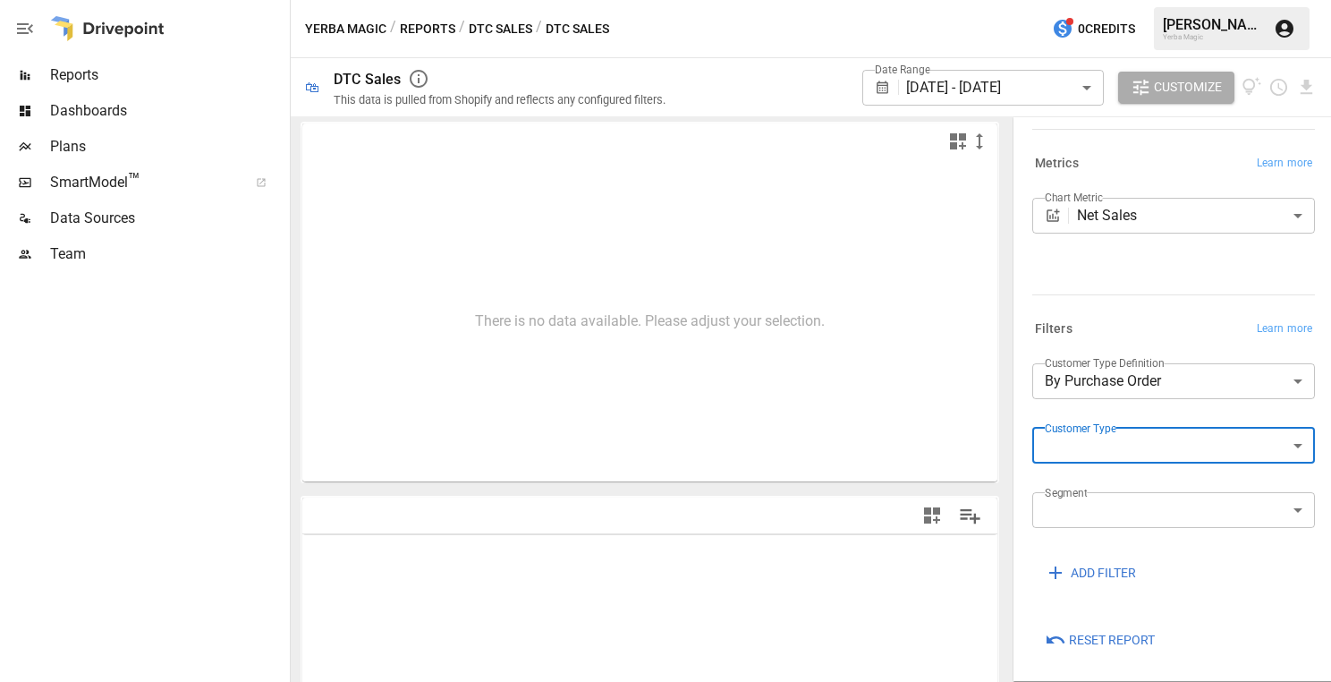
scroll to position [154, 0]
click at [1158, 0] on body "**********" at bounding box center [665, 0] width 1331 height 0
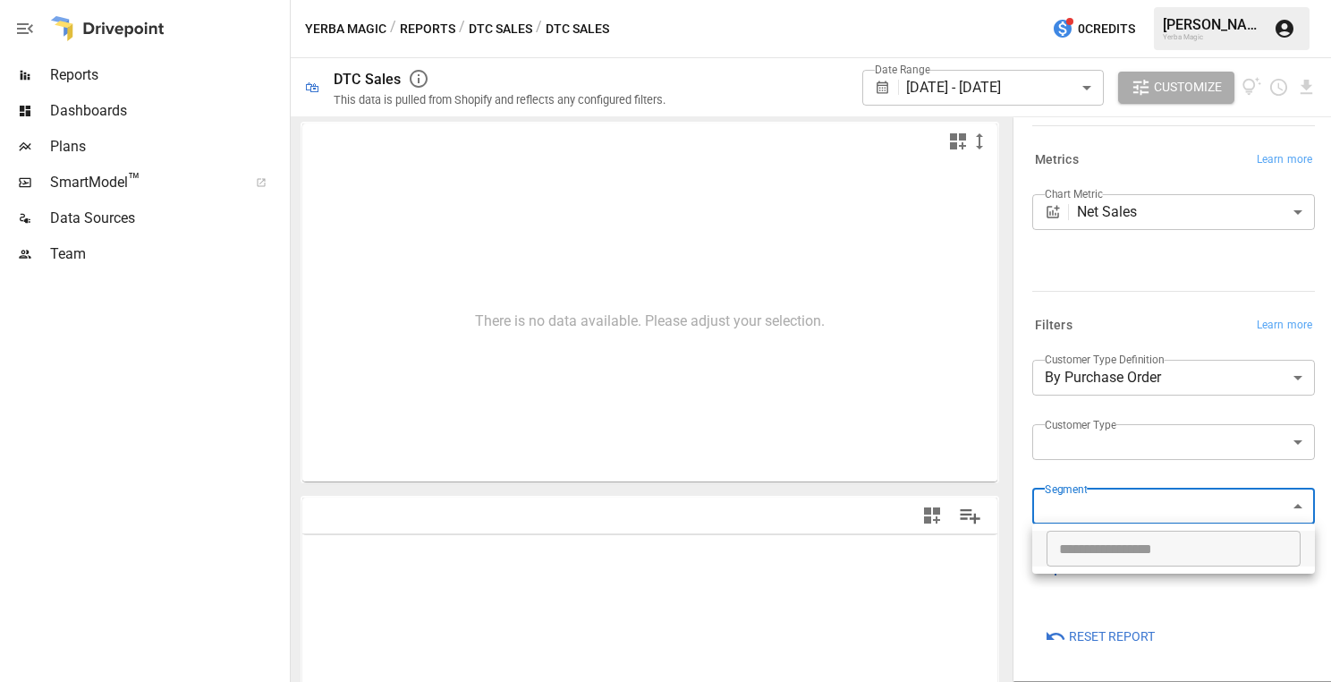
click at [1000, 96] on div at bounding box center [665, 341] width 1331 height 682
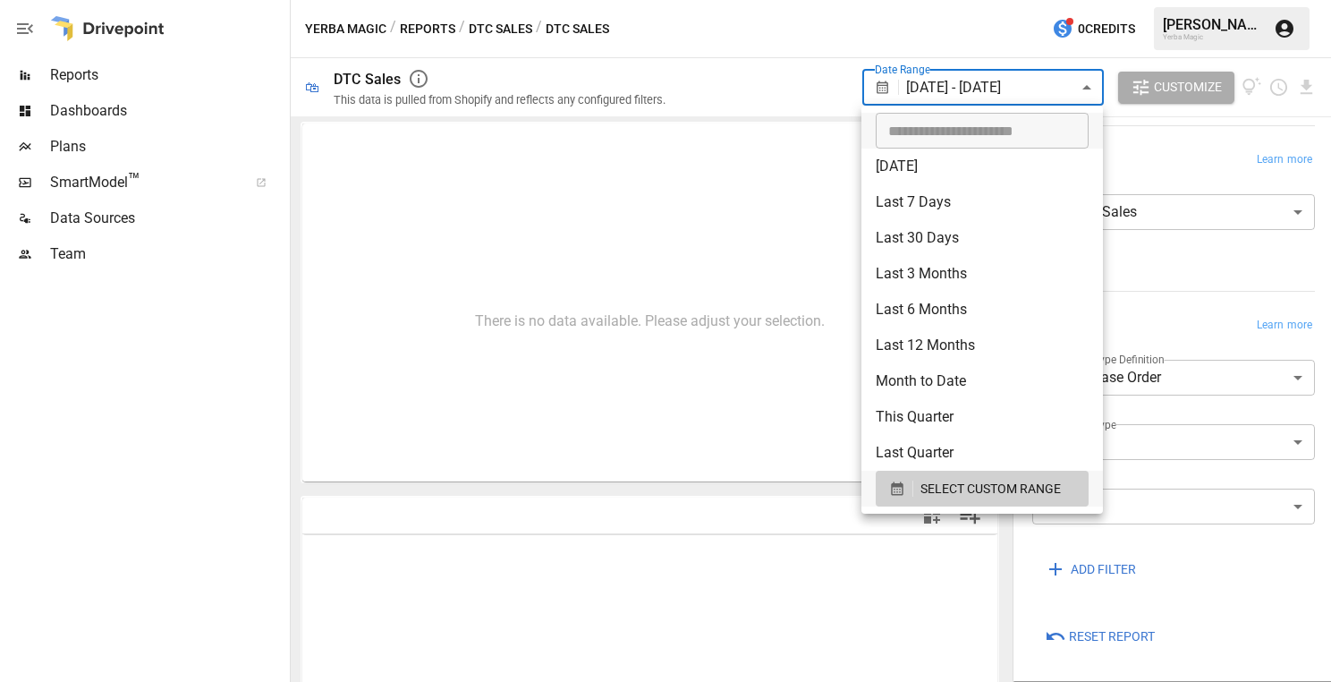
click at [1002, 0] on body "**********" at bounding box center [665, 0] width 1331 height 0
click at [766, 75] on div at bounding box center [665, 341] width 1331 height 682
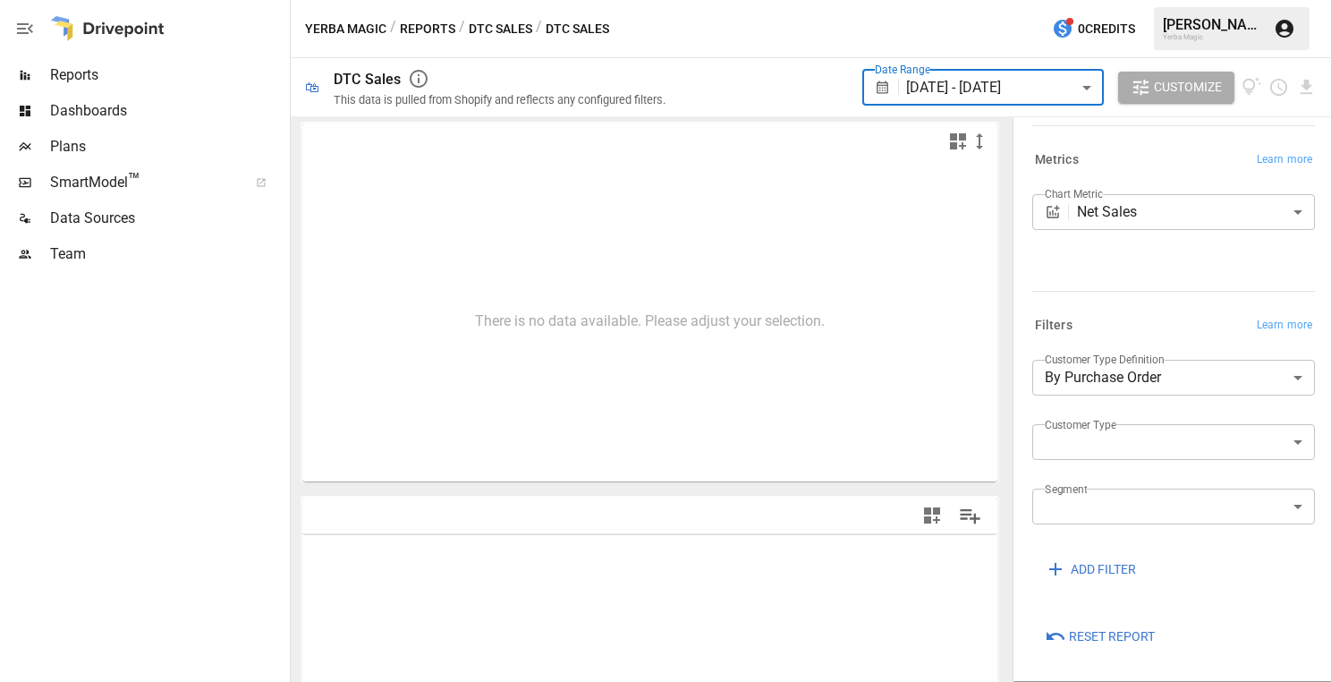
click at [162, 89] on div "Reports" at bounding box center [143, 75] width 286 height 36
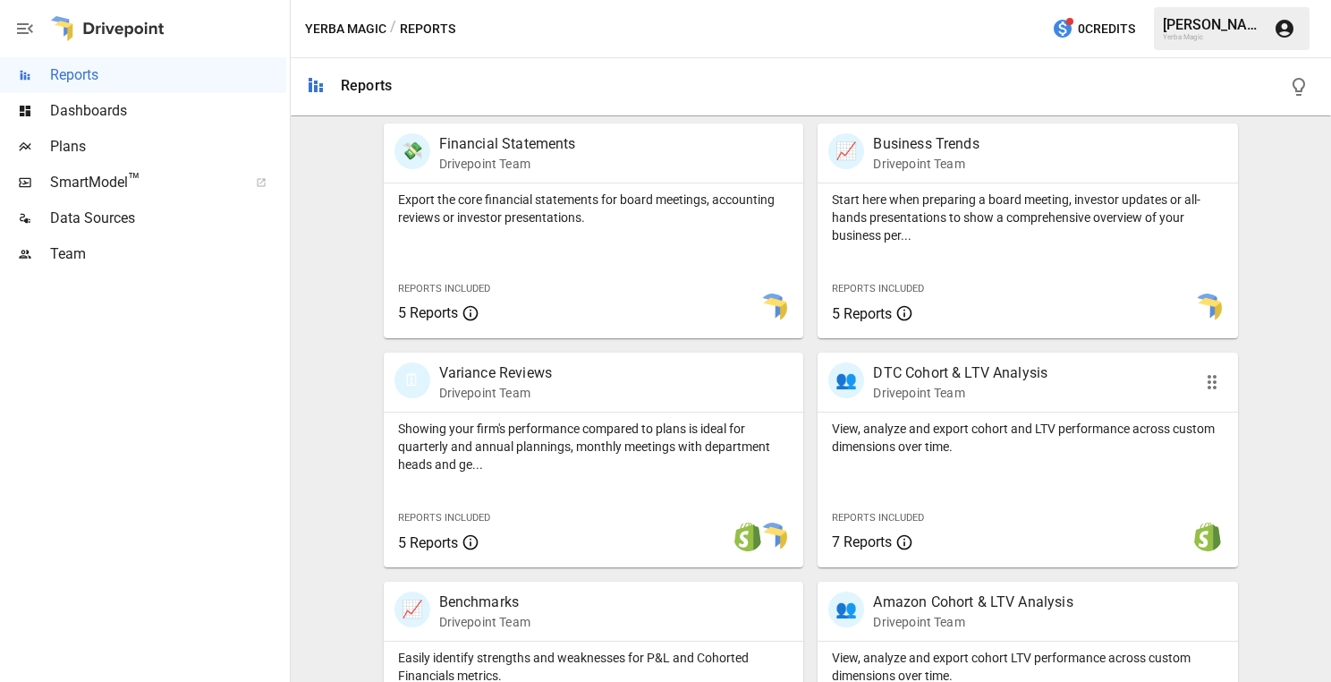
scroll to position [705, 0]
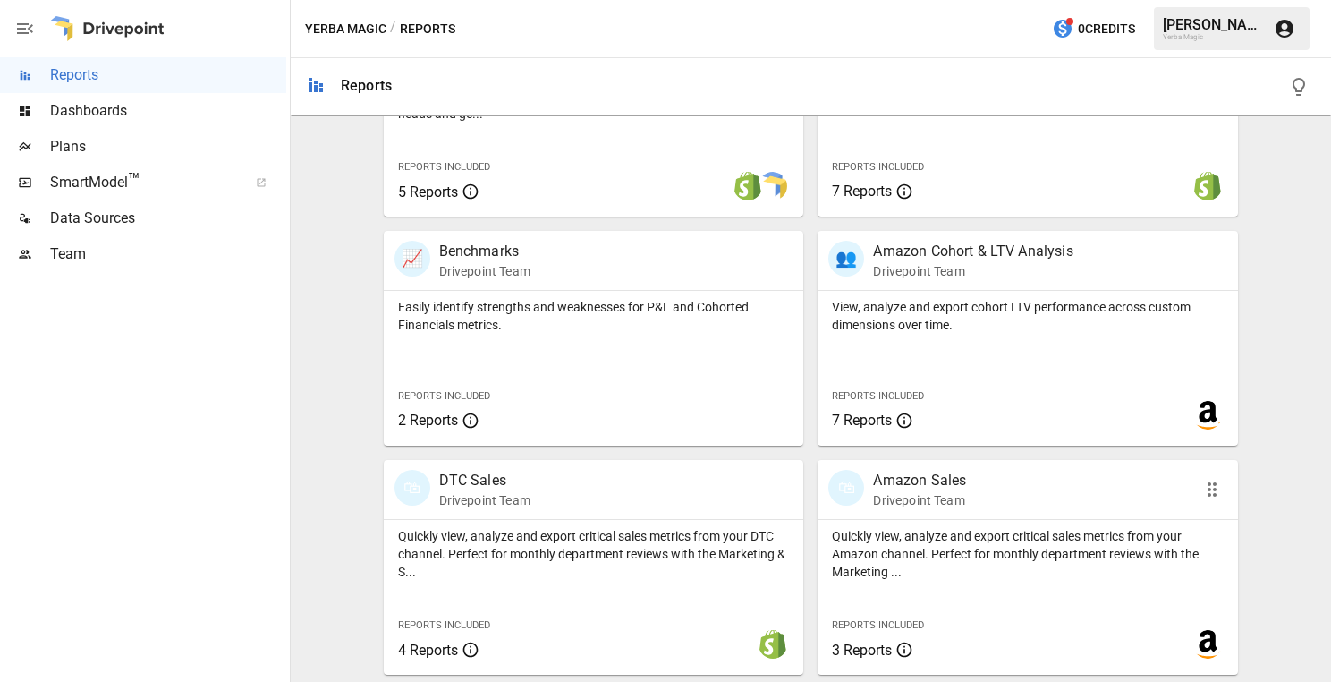
click at [974, 502] on div "🛍 Amazon Sales Drivepoint Team" at bounding box center [994, 489] width 333 height 39
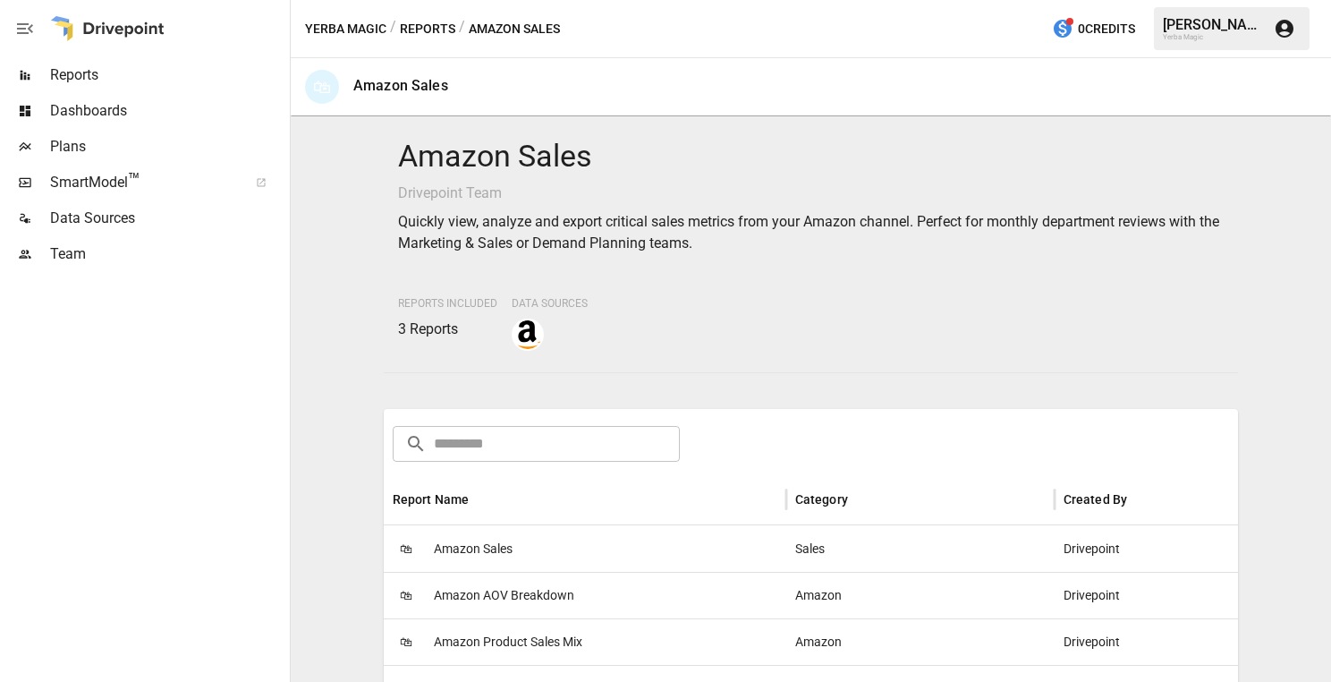
scroll to position [136, 0]
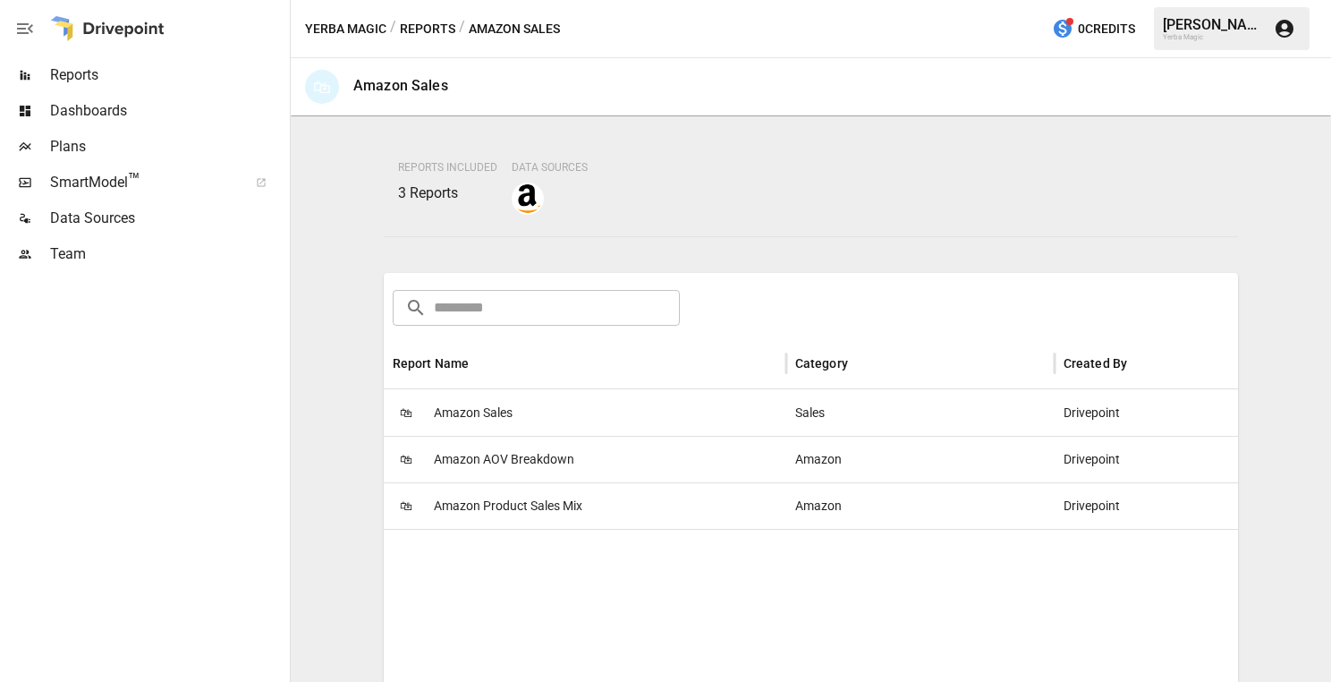
click at [565, 514] on span "Amazon Product Sales Mix" at bounding box center [508, 506] width 149 height 46
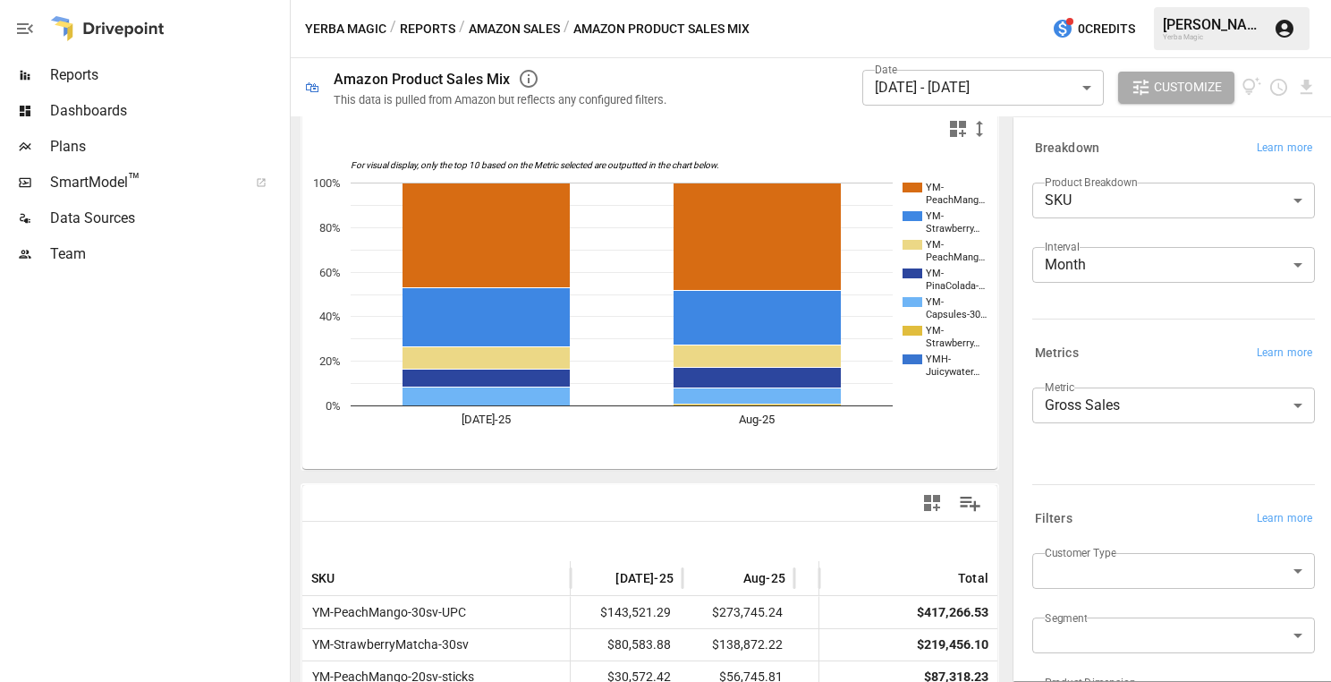
scroll to position [29, 0]
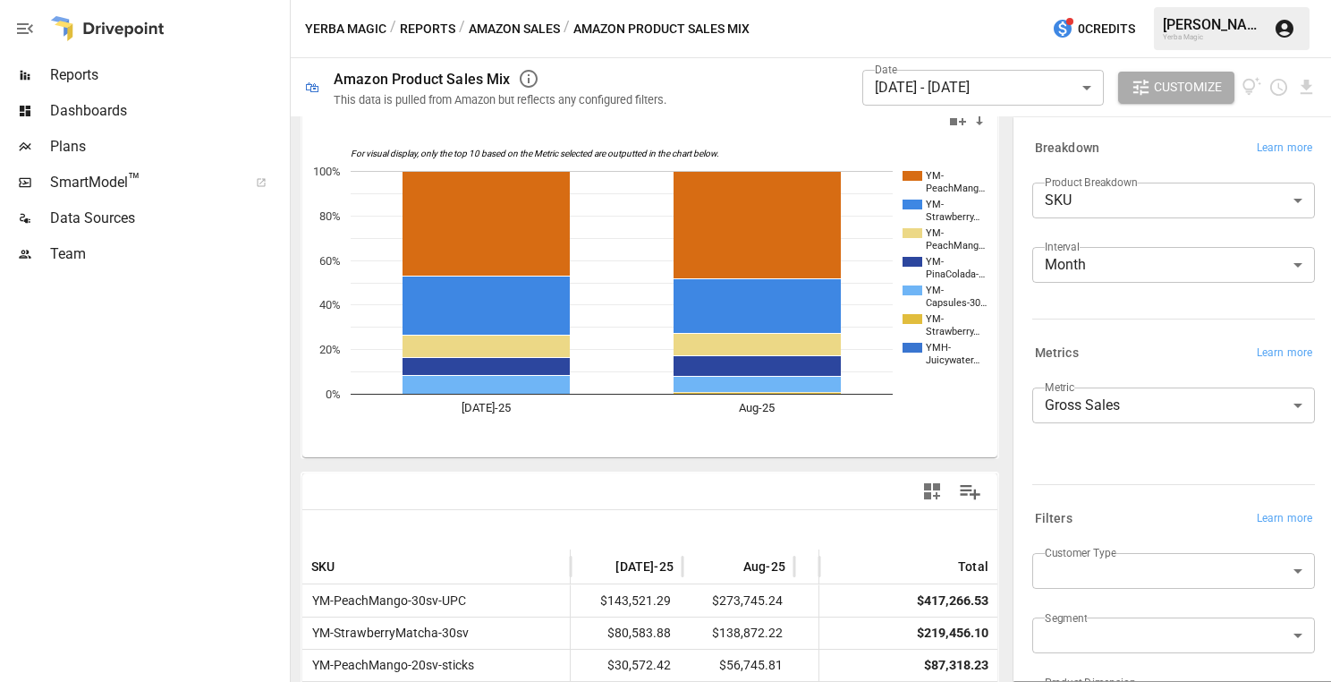
click at [1126, 0] on body "Reports Dashboards Plans SmartModel ™ Data Sources Team Yerba Magic / Reports /…" at bounding box center [665, 0] width 1331 height 0
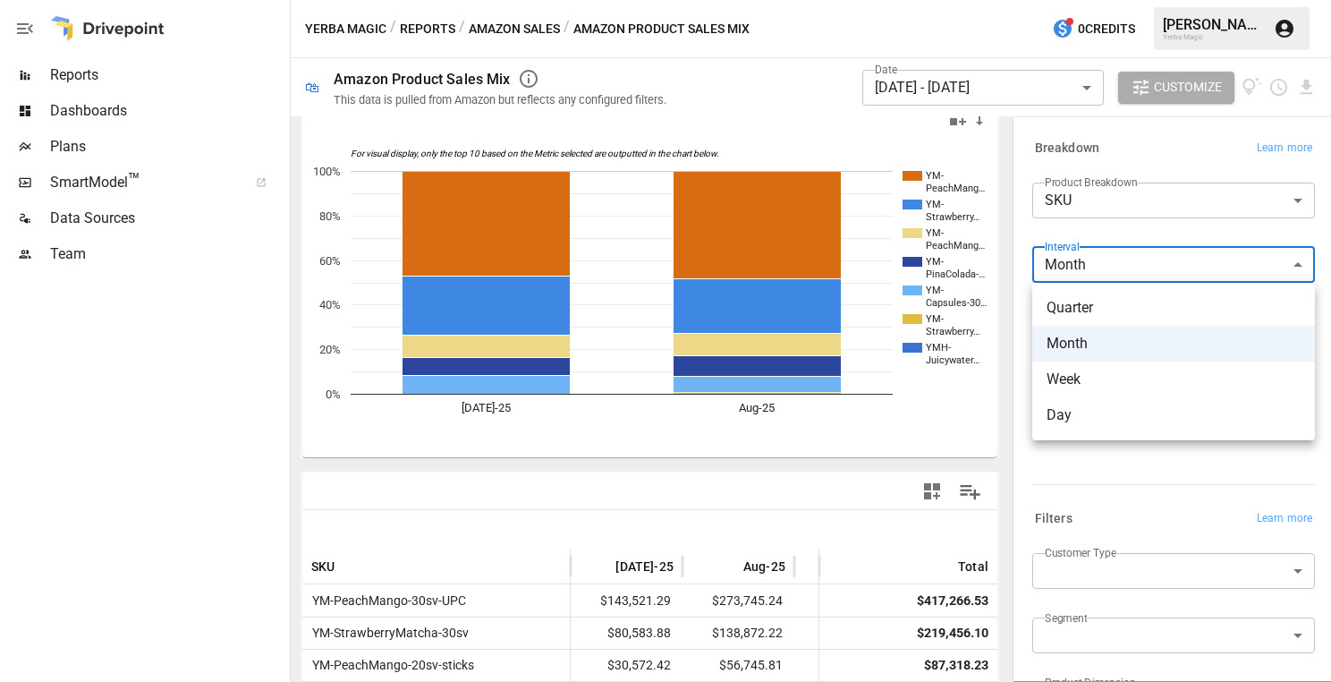
click at [1103, 414] on span "Day" at bounding box center [1174, 414] width 254 height 21
type input "***"
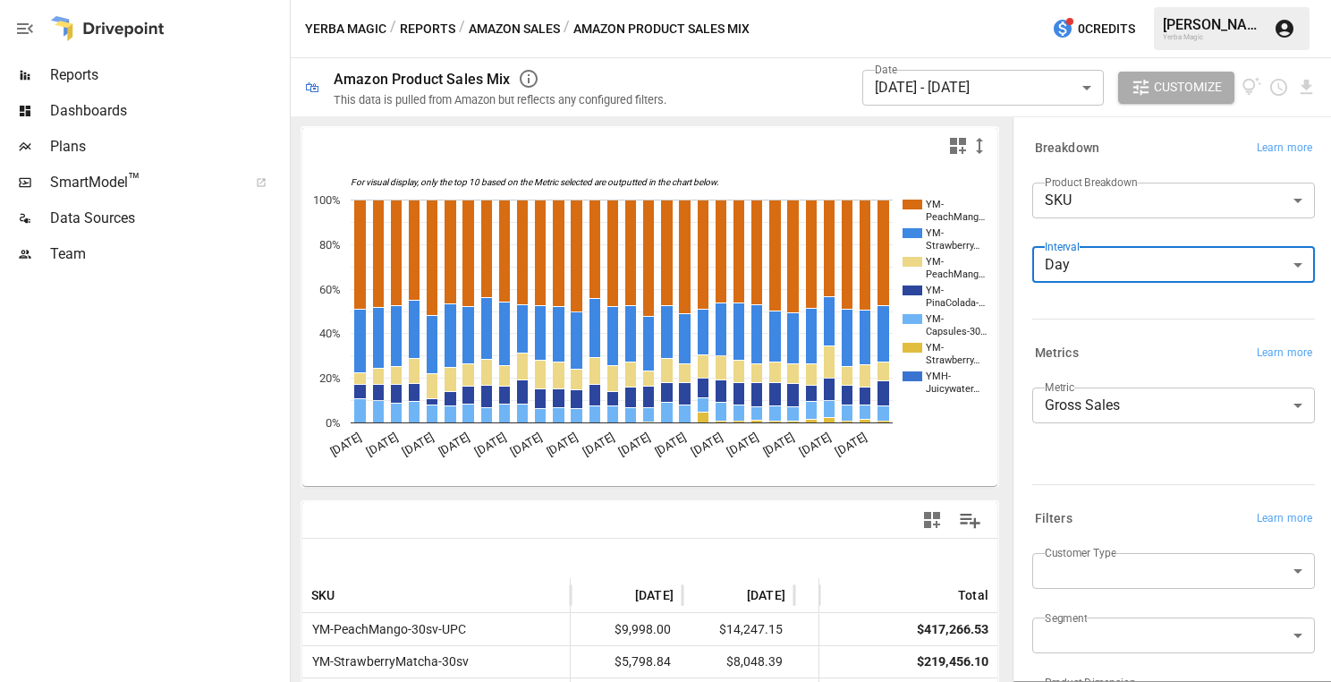
click at [981, 144] on icon "button" at bounding box center [979, 145] width 21 height 21
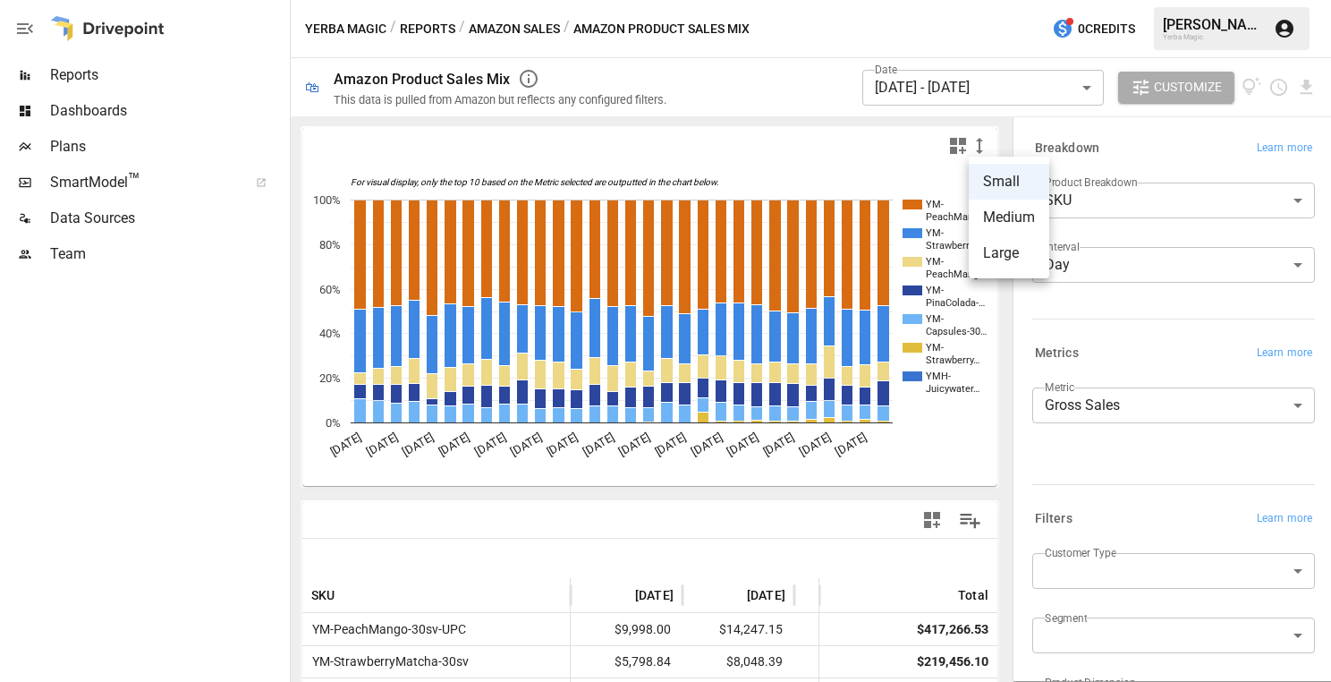
click at [991, 224] on li "Medium" at bounding box center [1009, 218] width 81 height 36
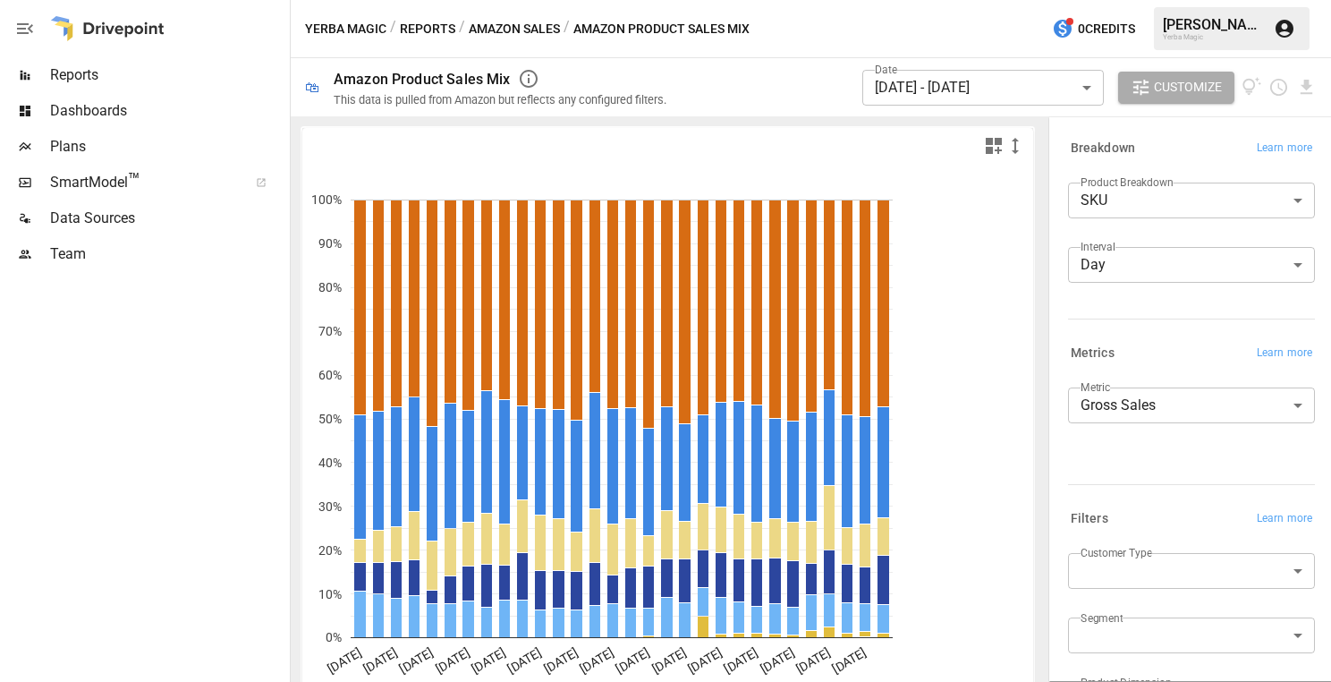
drag, startPoint x: 1009, startPoint y: 168, endPoint x: 1192, endPoint y: 156, distance: 182.9
click at [1192, 156] on div "**********" at bounding box center [1188, 398] width 286 height 565
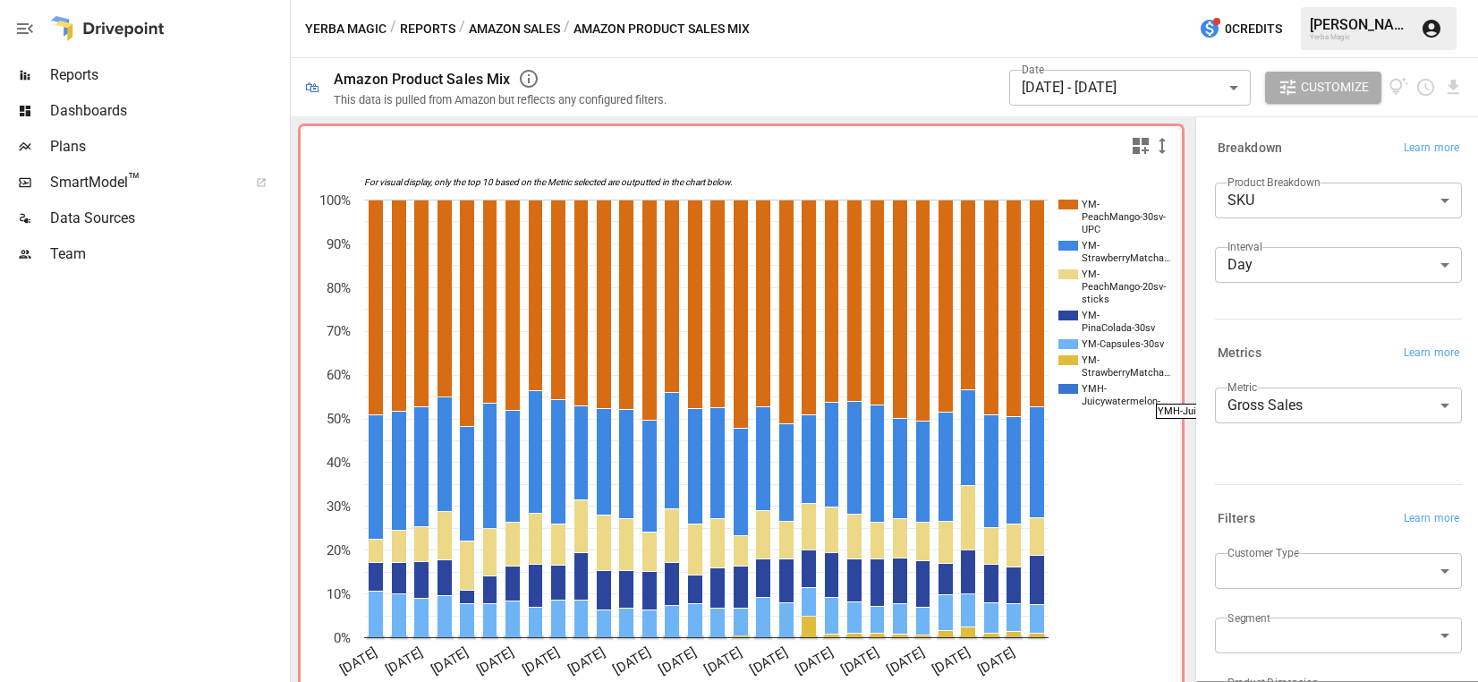
scroll to position [103, 0]
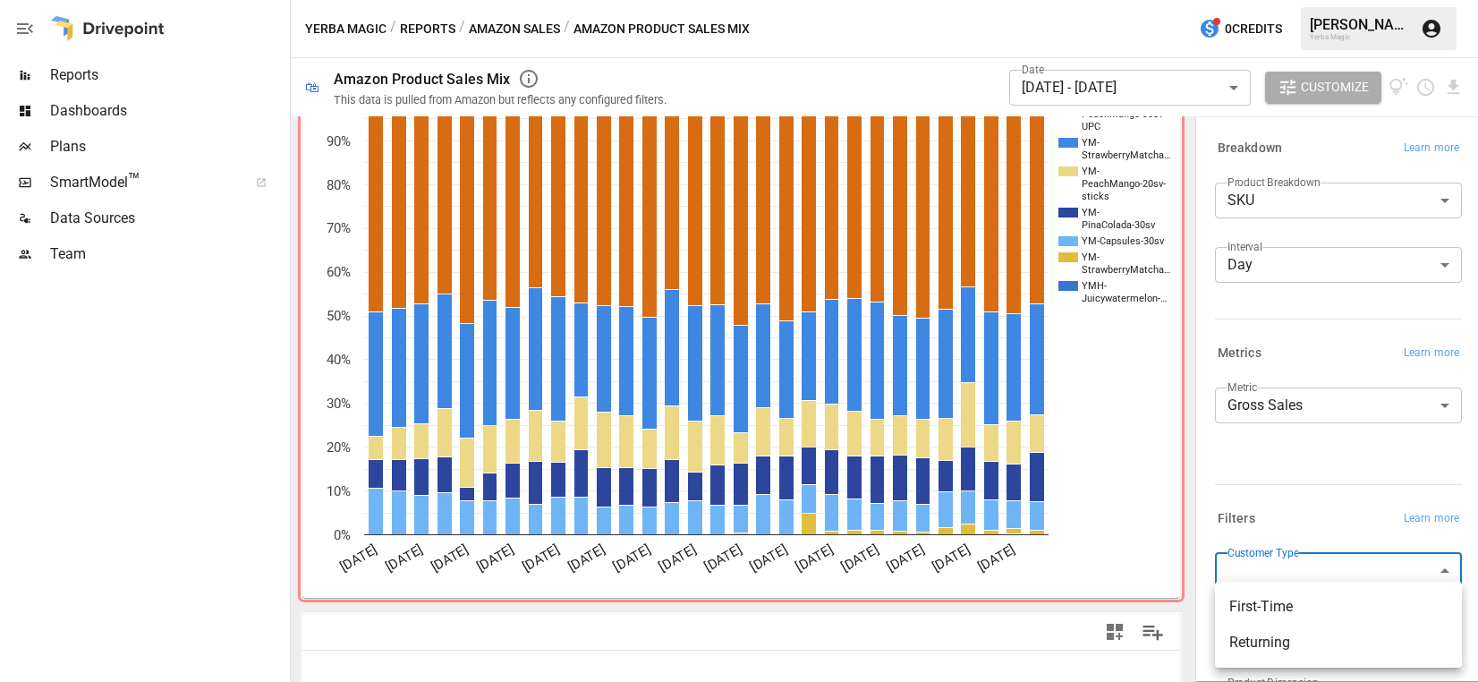
click at [1285, 0] on body "Reports Dashboards Plans SmartModel ™ Data Sources Team Yerba Magic / Reports /…" at bounding box center [739, 0] width 1478 height 0
click at [909, 59] on div at bounding box center [739, 341] width 1478 height 682
click at [1306, 0] on body "Reports Dashboards Plans SmartModel ™ Data Sources Team Yerba Magic / Reports /…" at bounding box center [739, 0] width 1478 height 0
click at [1297, 610] on span "First-Time" at bounding box center [1338, 606] width 218 height 21
type input "**********"
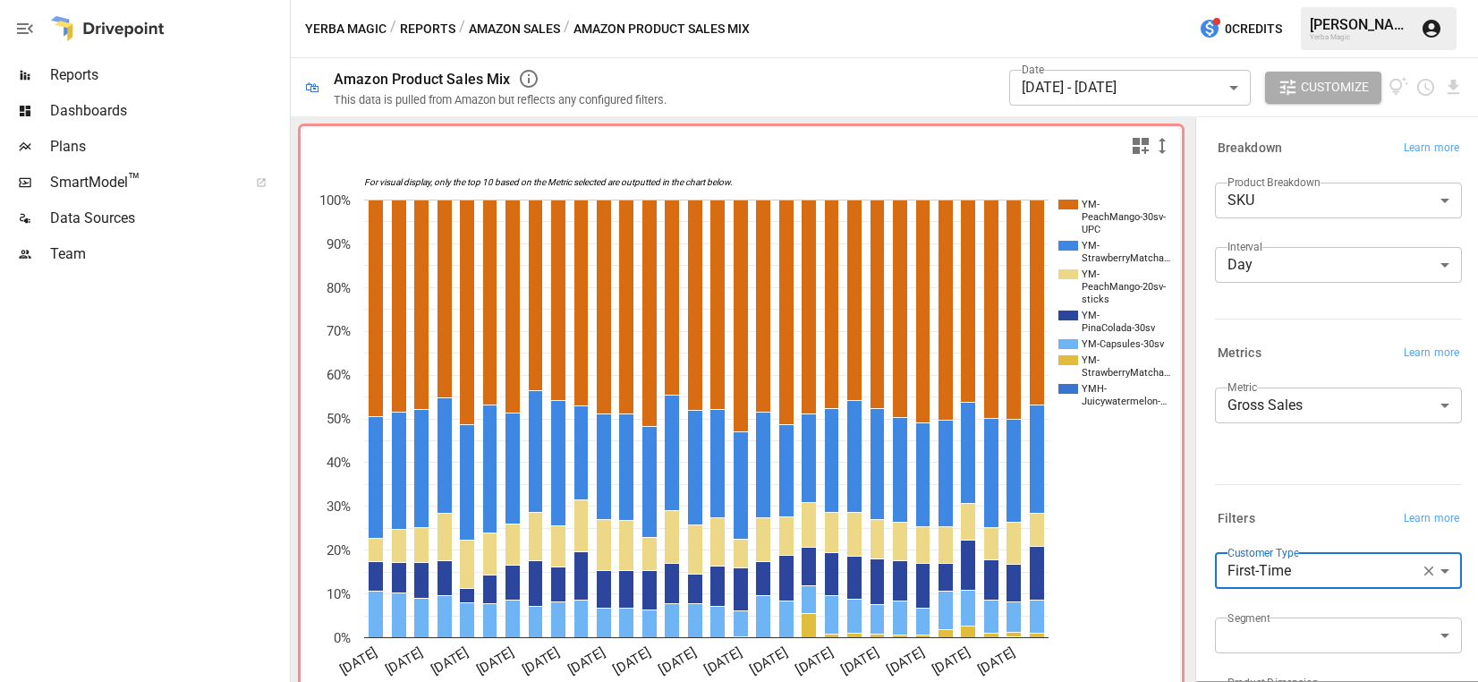
click at [517, 32] on button "Amazon Sales" at bounding box center [514, 29] width 91 height 22
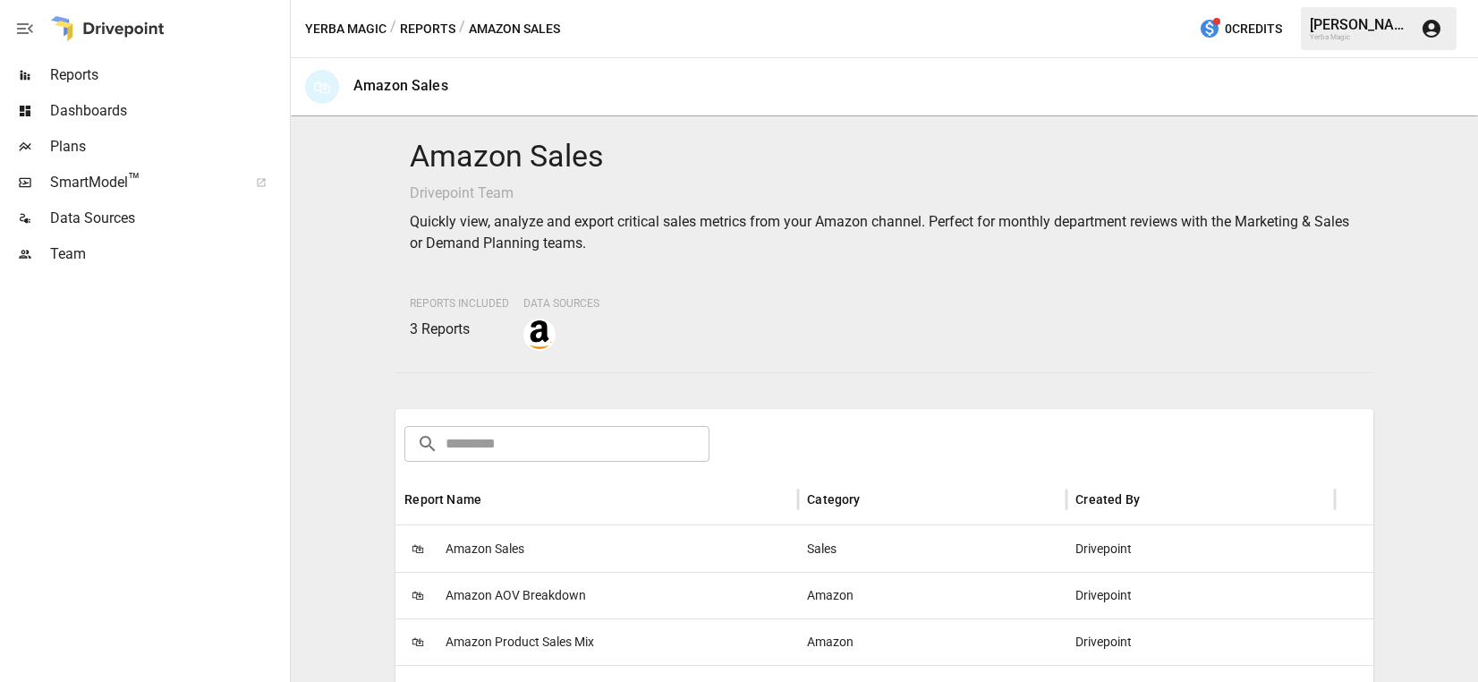
scroll to position [199, 0]
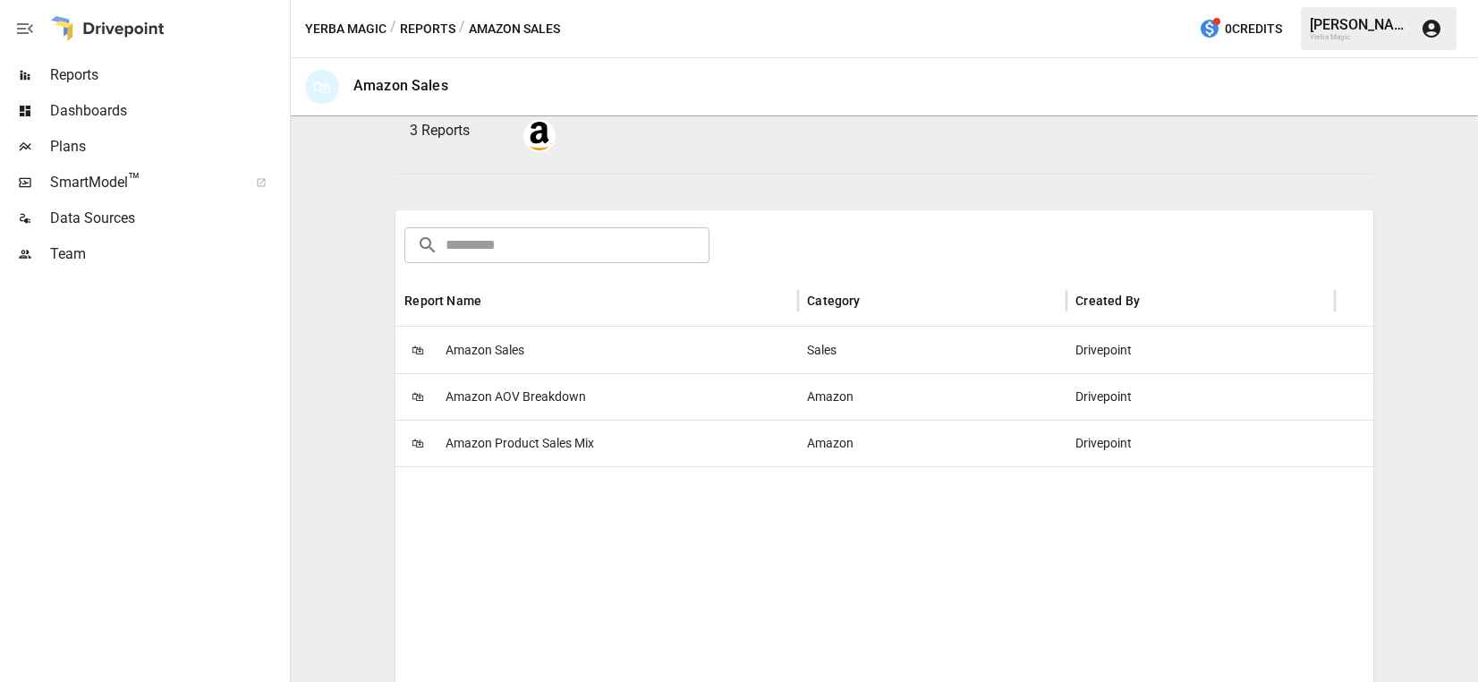
click at [579, 402] on span "Amazon AOV Breakdown" at bounding box center [516, 397] width 140 height 46
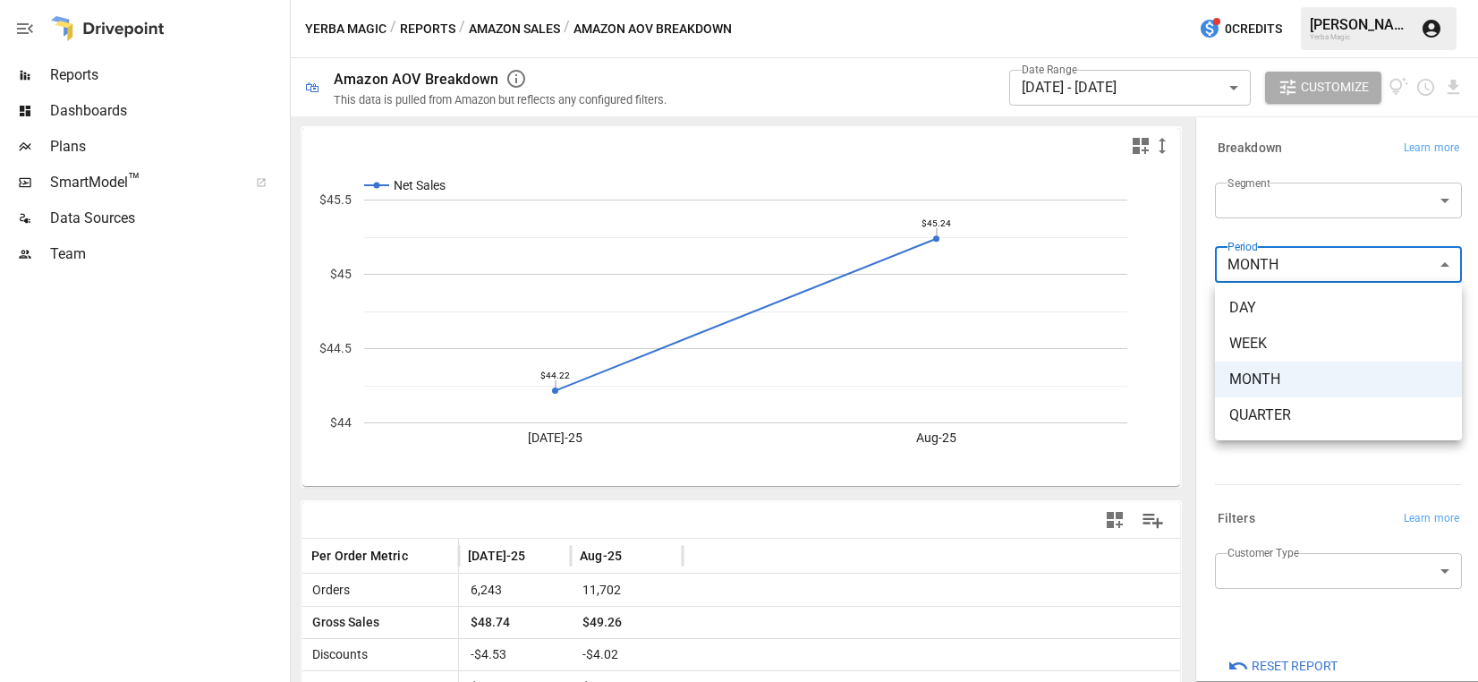
click at [1307, 0] on body "Reports Dashboards Plans SmartModel ™ Data Sources Team Yerba Magic / Reports /…" at bounding box center [739, 0] width 1478 height 0
click at [1285, 310] on span "DAY" at bounding box center [1338, 307] width 218 height 21
type input "***"
